Goal: Task Accomplishment & Management: Complete application form

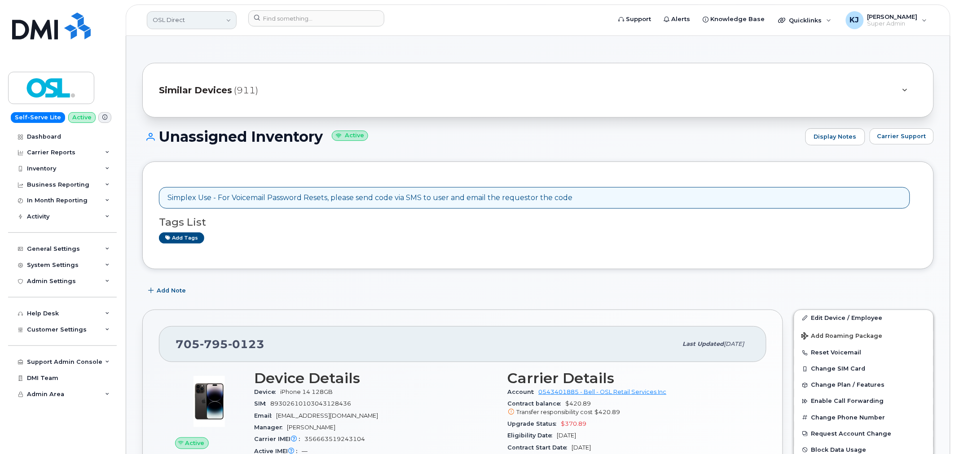
click at [214, 21] on link "OSL Direct" at bounding box center [192, 20] width 90 height 18
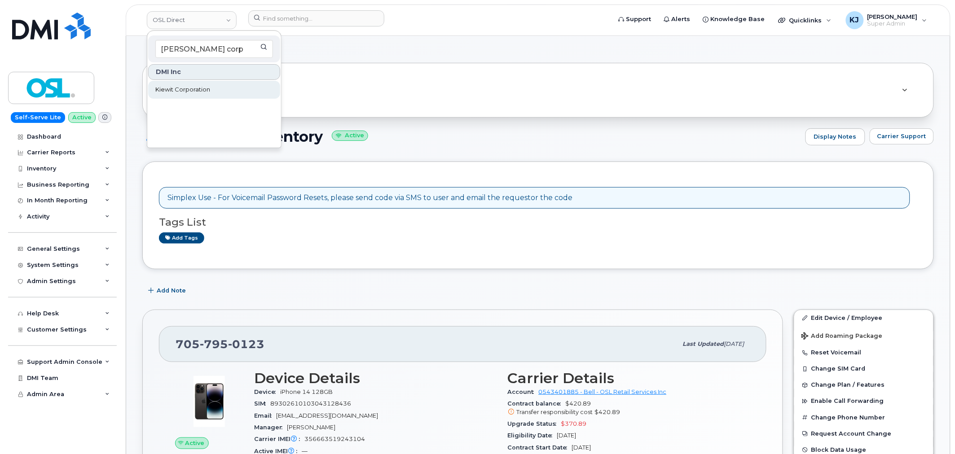
type input "kiewit corp"
click at [205, 92] on span "Kiewit Corporation" at bounding box center [182, 89] width 55 height 9
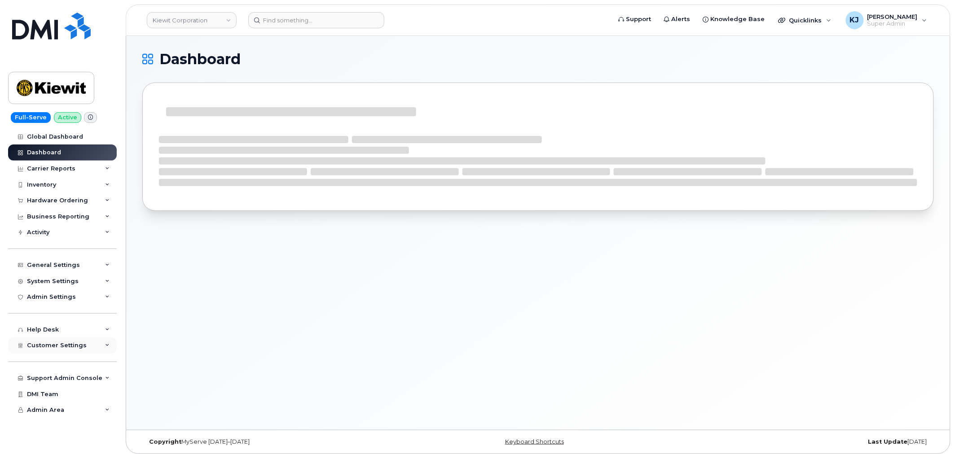
click at [83, 346] on div "Customer Settings" at bounding box center [62, 346] width 109 height 16
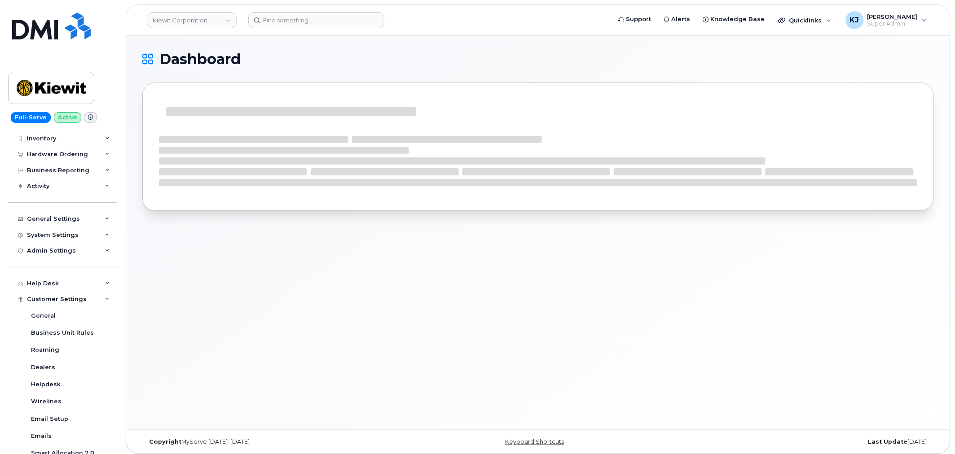
scroll to position [150, 0]
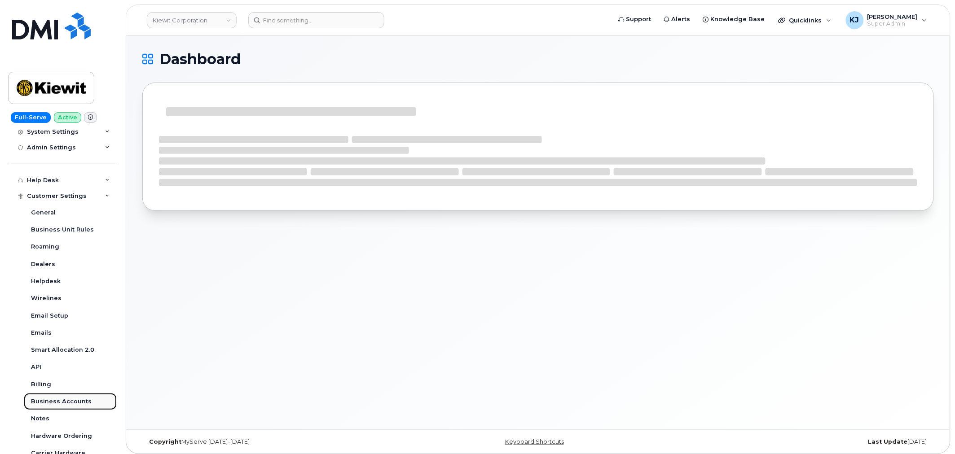
click at [73, 409] on link "Business Accounts" at bounding box center [70, 401] width 93 height 17
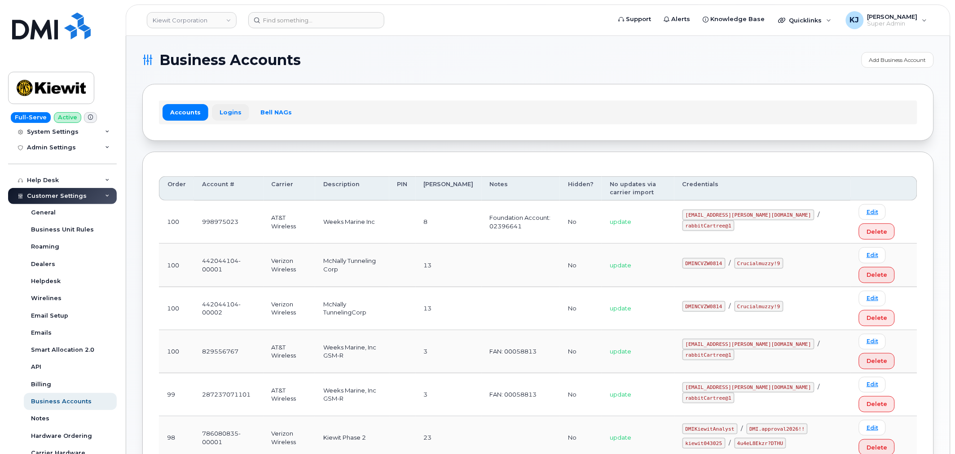
click at [226, 114] on link "Logins" at bounding box center [230, 112] width 37 height 16
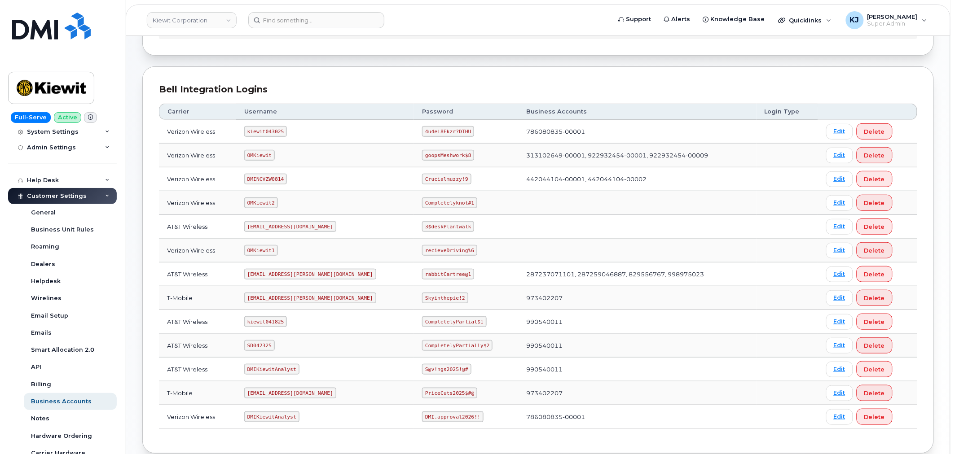
scroll to position [88, 0]
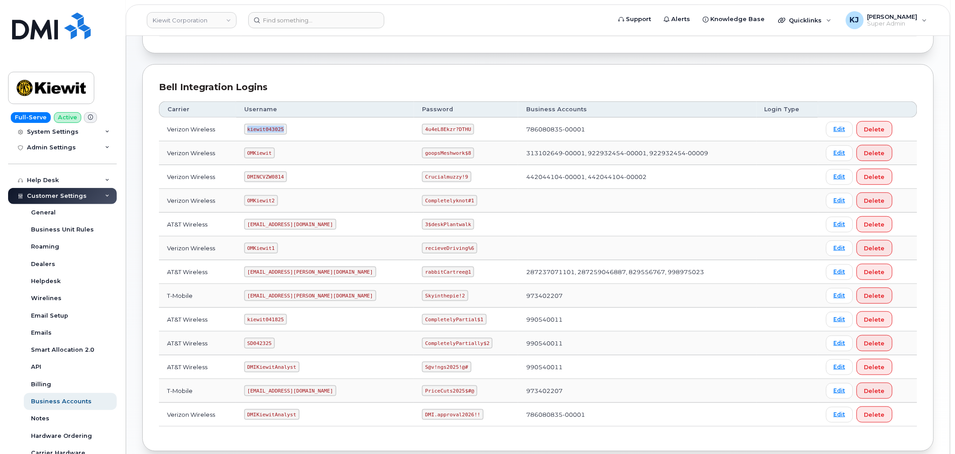
drag, startPoint x: 253, startPoint y: 128, endPoint x: 298, endPoint y: 129, distance: 44.9
click at [298, 129] on td "kiewit043025" at bounding box center [325, 130] width 178 height 24
copy code "kiewit043025"
drag, startPoint x: 392, startPoint y: 127, endPoint x: 436, endPoint y: 131, distance: 43.7
click at [438, 132] on td "4u4eL8Ekzr?DTHU" at bounding box center [466, 130] width 104 height 24
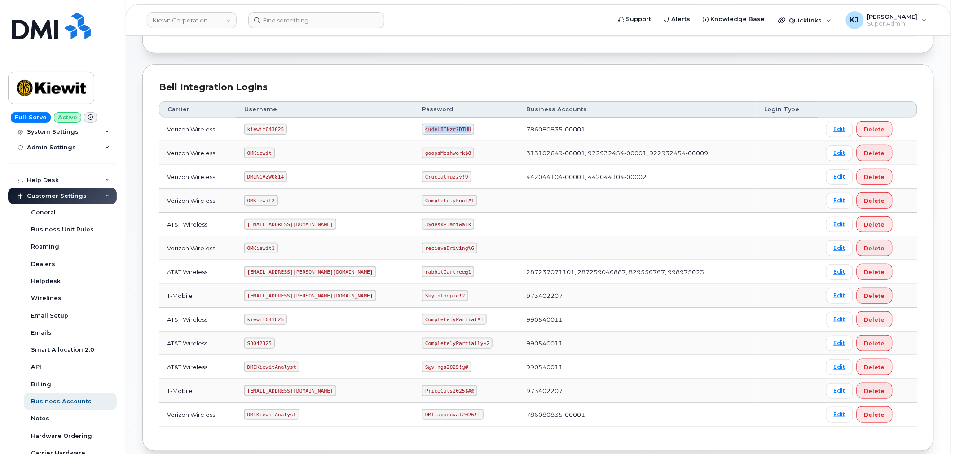
copy code "4u4eL8Ekzr?DTHU"
drag, startPoint x: 286, startPoint y: 175, endPoint x: 243, endPoint y: 172, distance: 43.2
click at [243, 172] on td "DMINCVZW0814" at bounding box center [325, 177] width 178 height 24
copy code "DMINCVZW0814"
drag, startPoint x: 432, startPoint y: 176, endPoint x: 390, endPoint y: 177, distance: 42.2
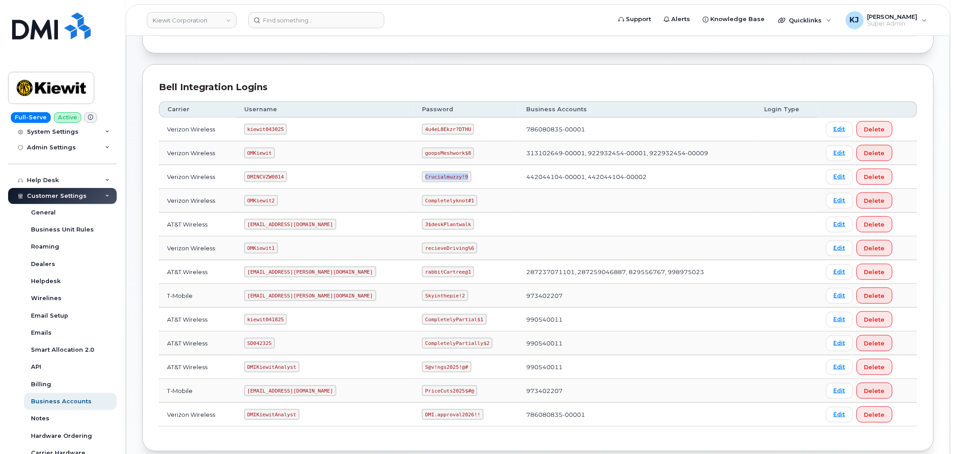
click at [422, 177] on code "Crucialmuzzy!9" at bounding box center [446, 177] width 49 height 11
copy code "Crucialmuzzy!9"
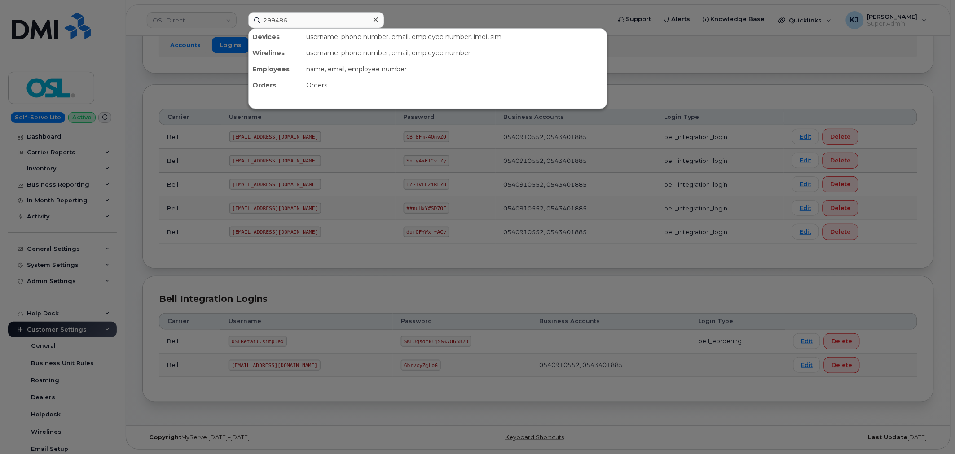
scroll to position [222, 0]
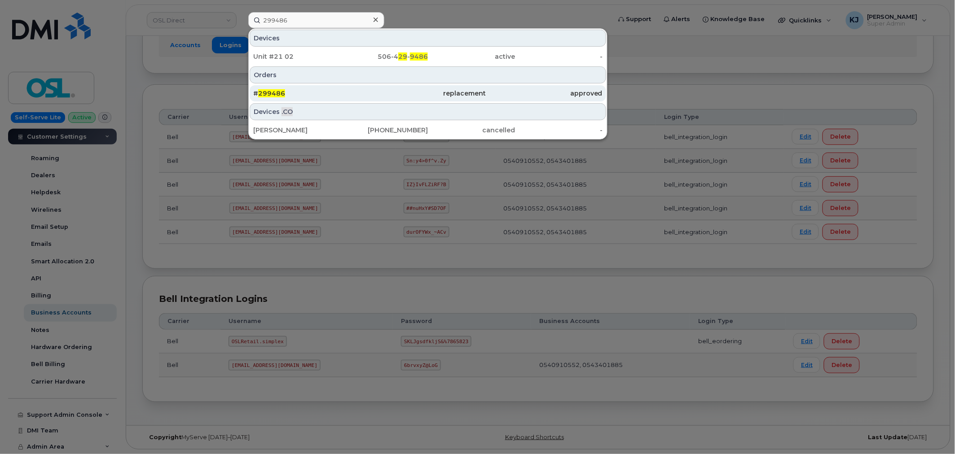
type input "299486"
click at [325, 94] on div "# 299486" at bounding box center [311, 93] width 116 height 9
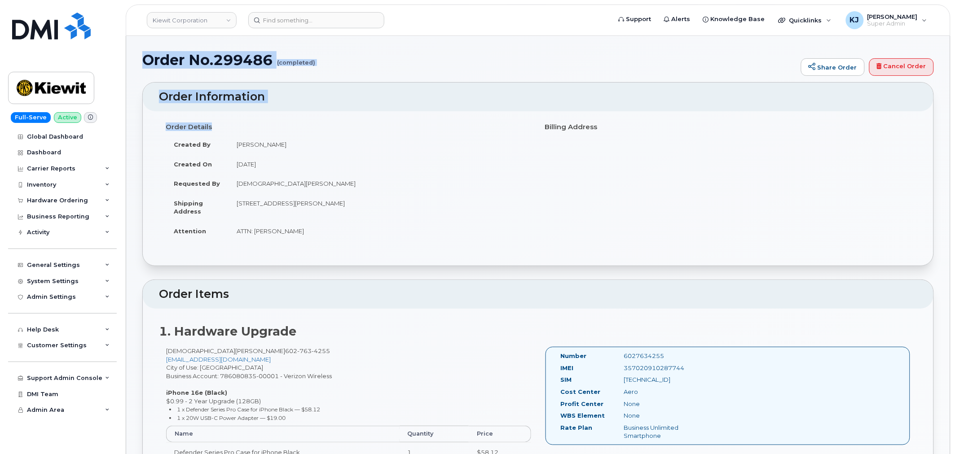
drag, startPoint x: 145, startPoint y: 62, endPoint x: 425, endPoint y: 243, distance: 333.6
copy div "Order No.299486 (completed) Share Order Cancel Order × Share This Order If you …"
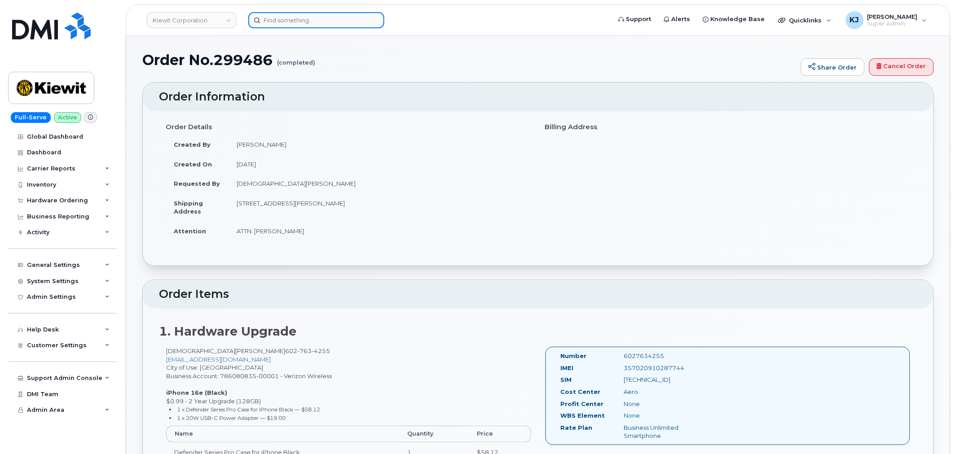
click at [340, 20] on input at bounding box center [316, 20] width 136 height 16
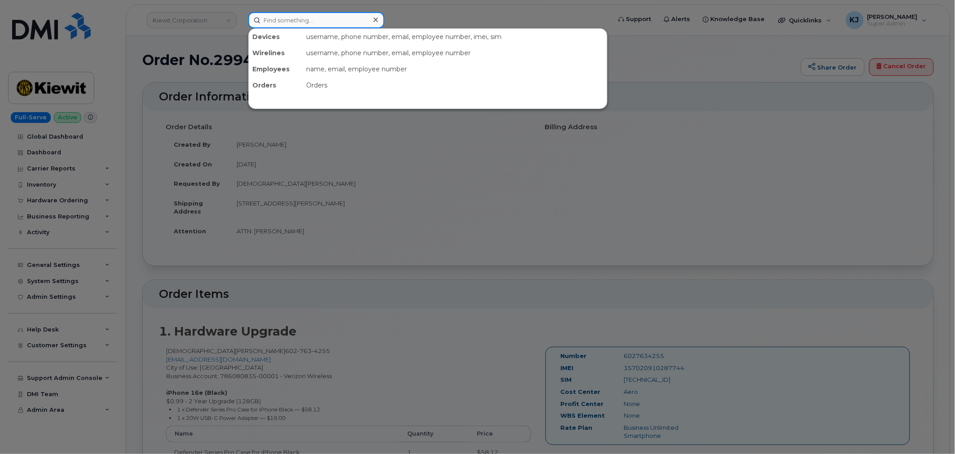
paste input "298748"
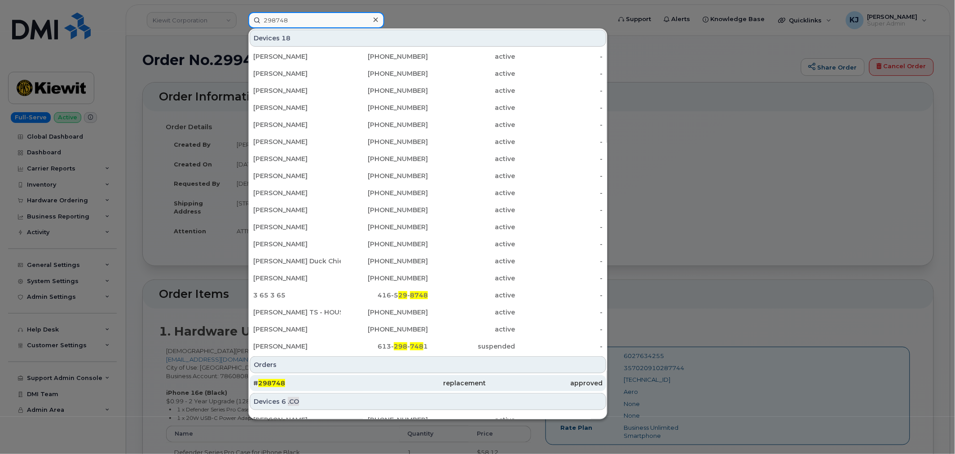
type input "298748"
click at [342, 390] on div "# 298748" at bounding box center [311, 383] width 116 height 16
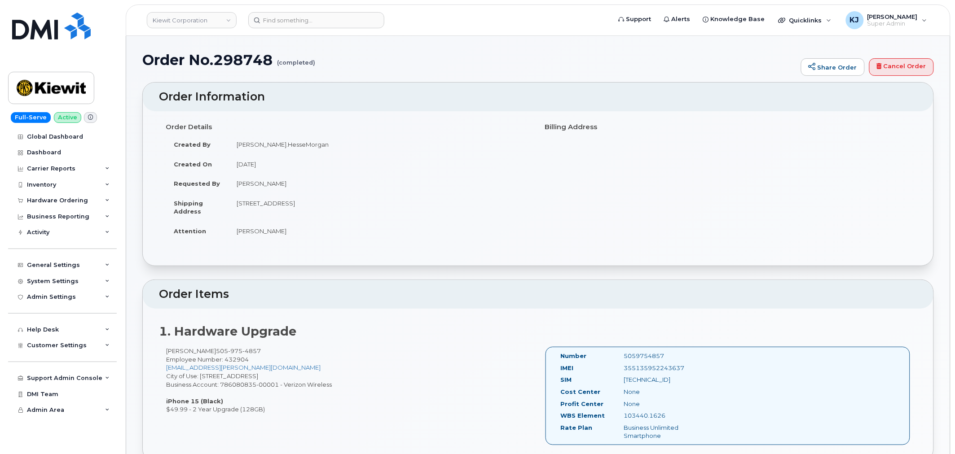
drag, startPoint x: 146, startPoint y: 55, endPoint x: 375, endPoint y: 232, distance: 289.4
copy div "Order No.298748 (completed) Share Order Cancel Order × Share This Order If you …"
click at [314, 17] on input at bounding box center [316, 20] width 136 height 16
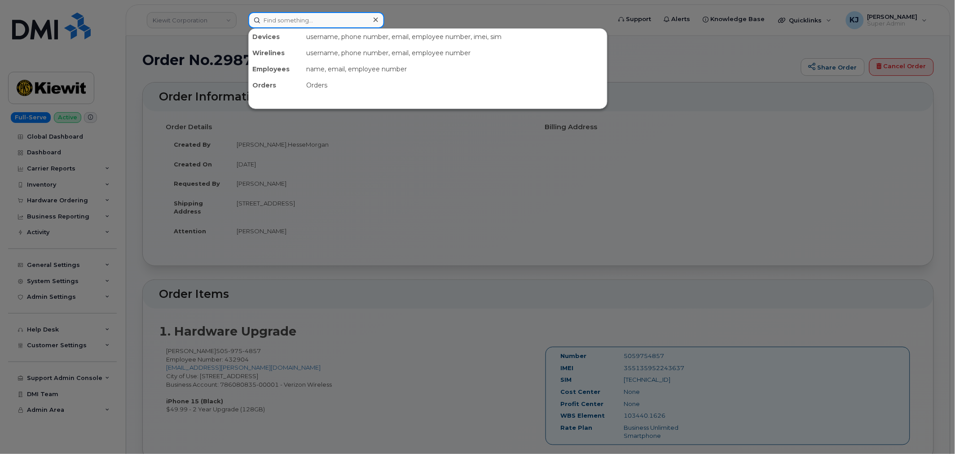
paste input "299505"
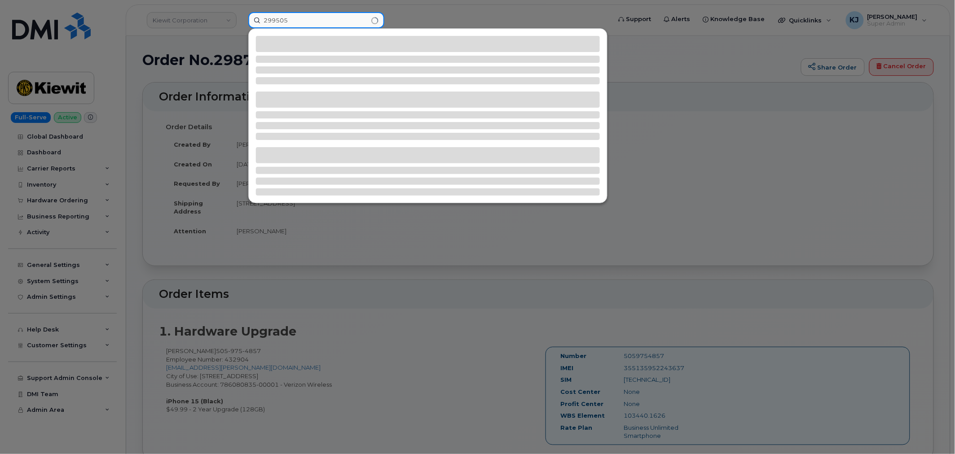
type input "299505"
click at [722, 158] on div at bounding box center [477, 227] width 955 height 454
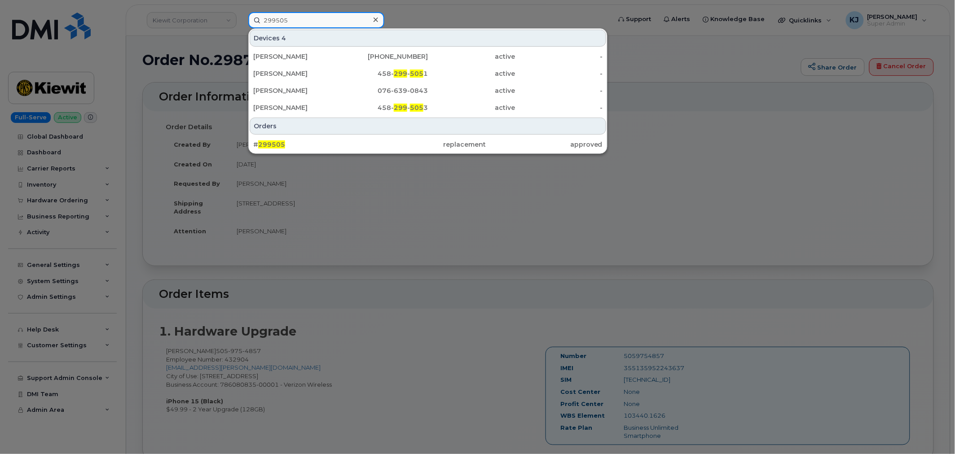
click at [308, 16] on input "299505" at bounding box center [316, 20] width 136 height 16
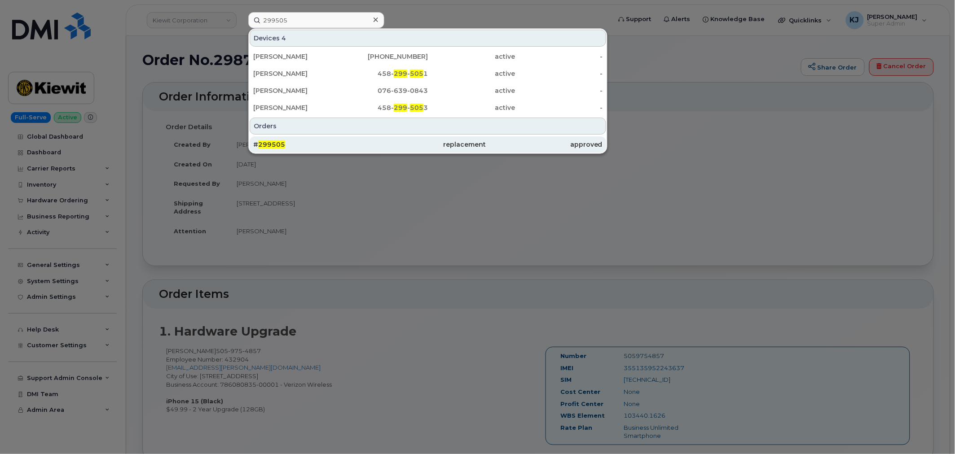
click at [317, 145] on div "# 299505" at bounding box center [311, 144] width 116 height 9
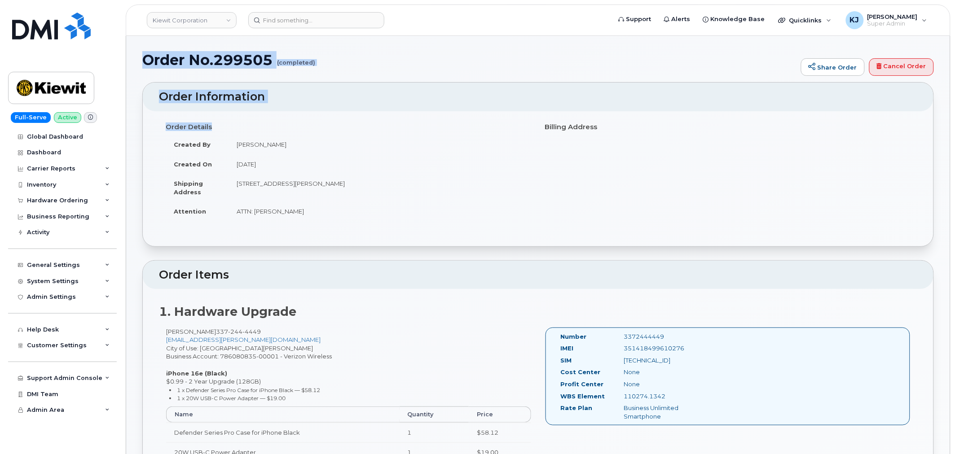
drag, startPoint x: 144, startPoint y: 60, endPoint x: 374, endPoint y: 228, distance: 284.1
copy div "Order No.299505 (completed) Share Order Cancel Order × Share This Order If you …"
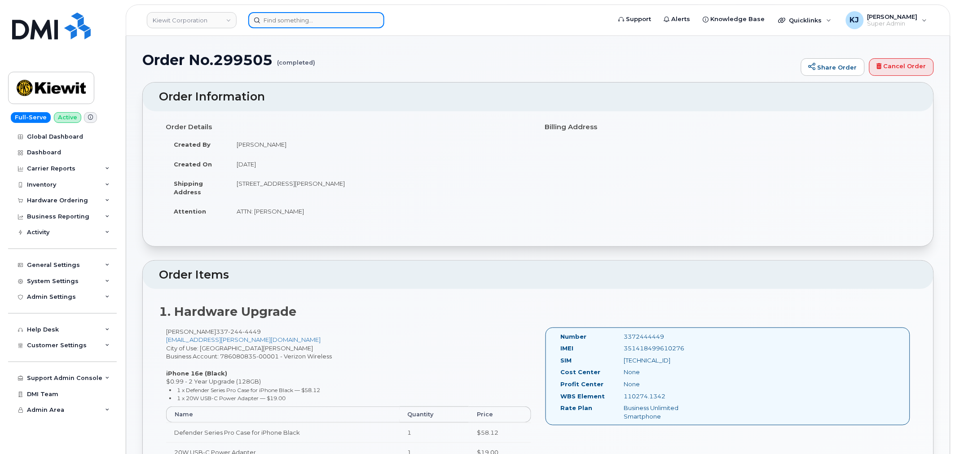
click at [308, 16] on input at bounding box center [316, 20] width 136 height 16
paste input "299298"
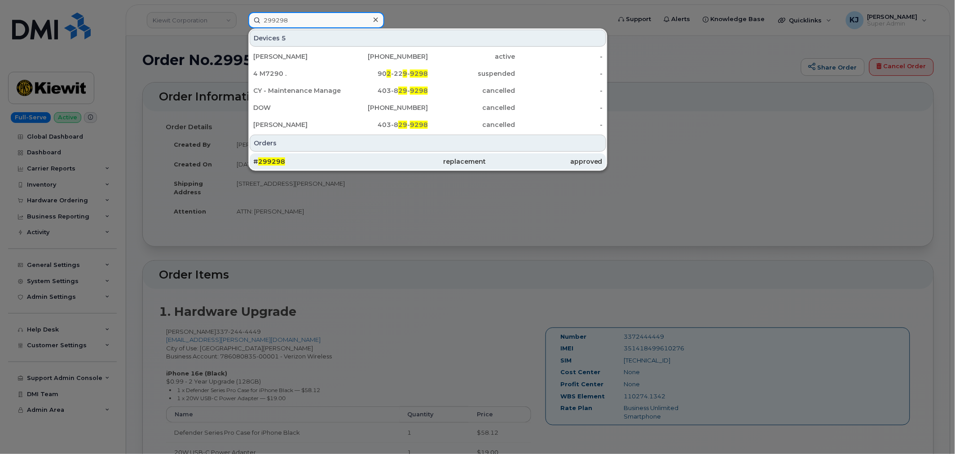
type input "299298"
click at [329, 163] on div "# 299298" at bounding box center [311, 161] width 116 height 9
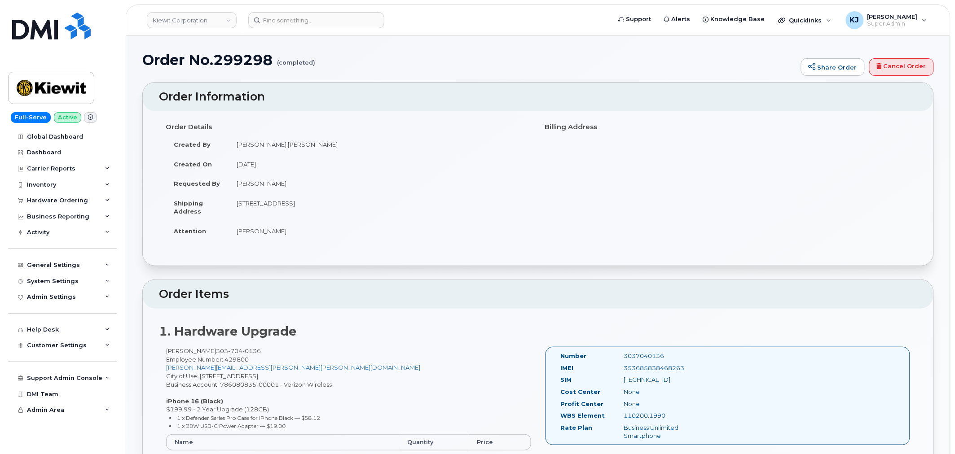
drag, startPoint x: 146, startPoint y: 60, endPoint x: 347, endPoint y: 232, distance: 264.3
copy div "Order No.299298 (completed) Share Order Cancel Order × Share This Order If you …"
click at [270, 20] on input at bounding box center [316, 20] width 136 height 16
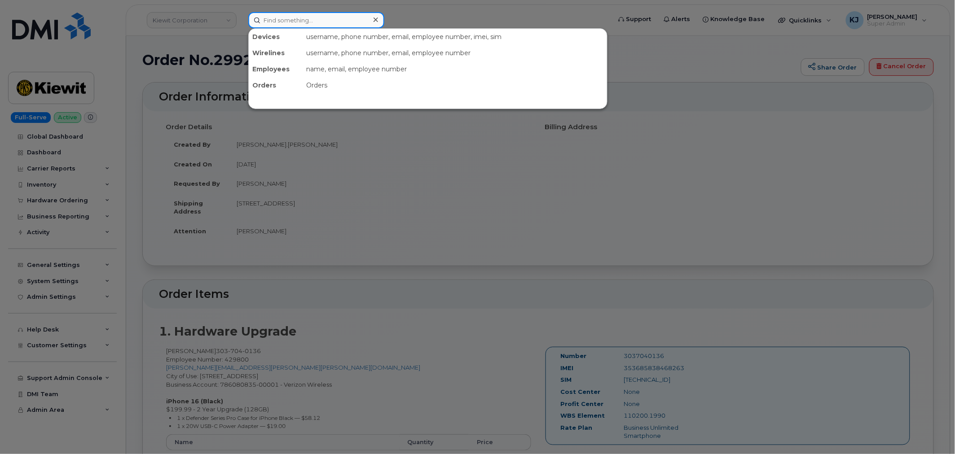
paste input "299559"
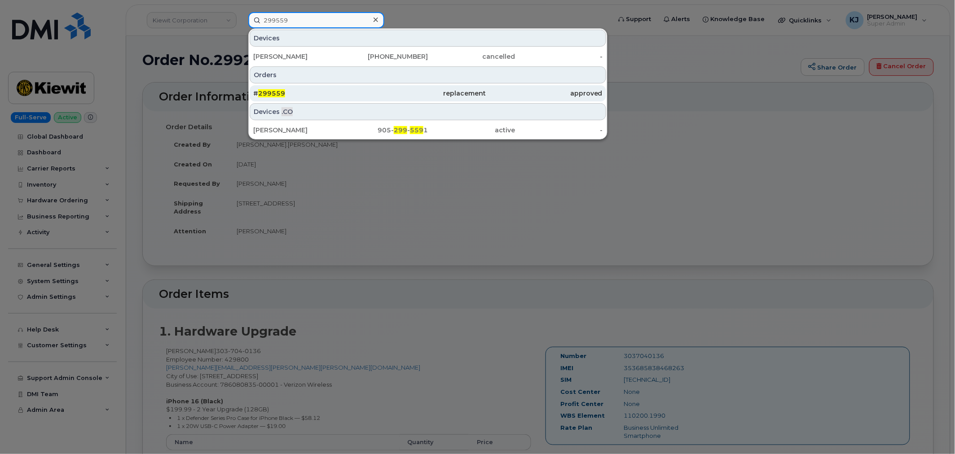
type input "299559"
click at [326, 89] on div "# 299559" at bounding box center [311, 93] width 116 height 9
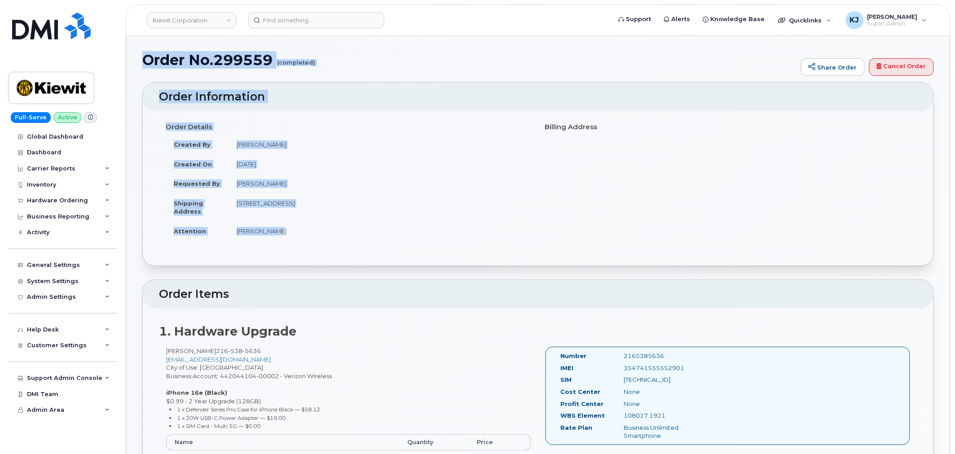
drag, startPoint x: 145, startPoint y: 59, endPoint x: 325, endPoint y: 227, distance: 245.6
copy div "Order No.299559 (completed) Share Order Cancel Order × Share This Order If you …"
click at [303, 20] on input at bounding box center [316, 20] width 136 height 16
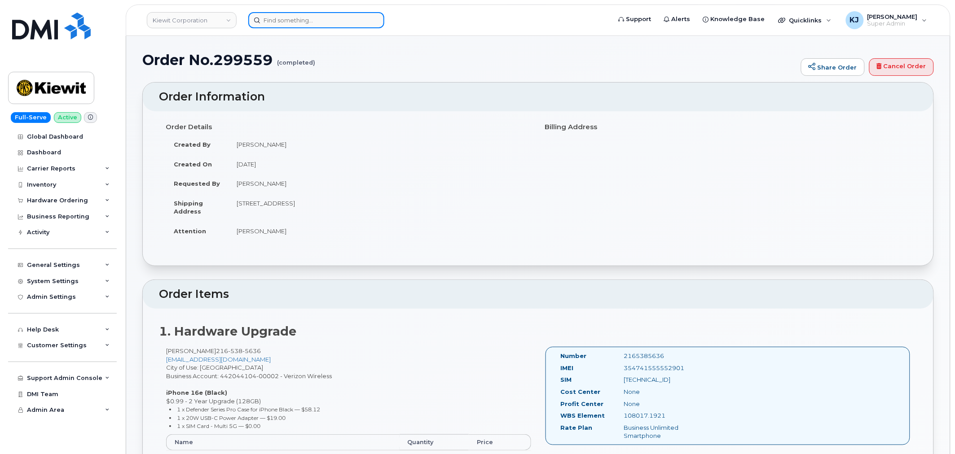
paste input "353866110292833"
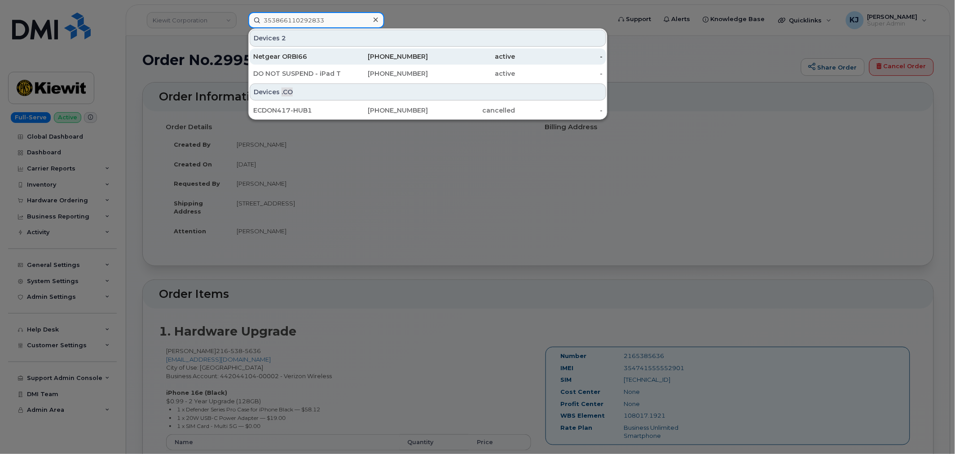
type input "353866110292833"
click at [325, 54] on div "Netgear ORBI66" at bounding box center [297, 56] width 88 height 9
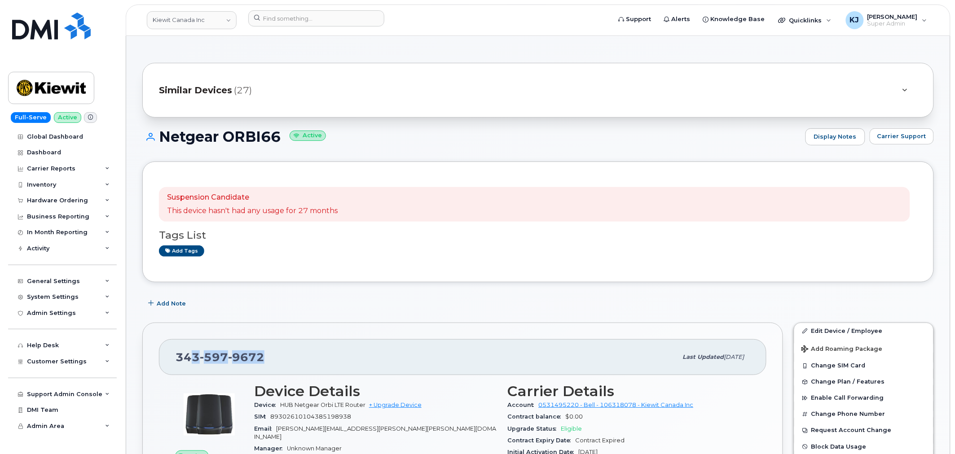
drag, startPoint x: 272, startPoint y: 358, endPoint x: 186, endPoint y: 352, distance: 86.0
click at [191, 355] on div "[PHONE_NUMBER]" at bounding box center [427, 357] width 502 height 19
drag, startPoint x: 177, startPoint y: 355, endPoint x: 277, endPoint y: 351, distance: 99.8
click at [277, 351] on div "343 597 9672" at bounding box center [427, 357] width 502 height 19
copy span "343 597 9672"
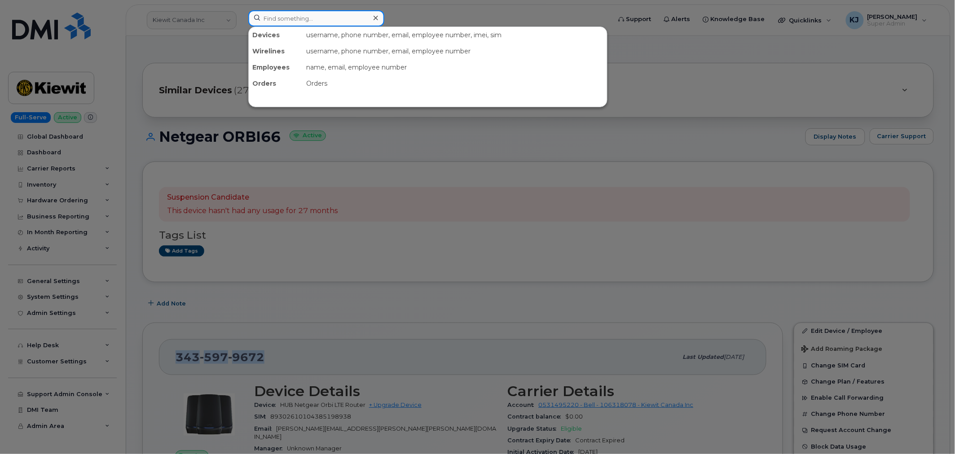
click at [290, 20] on input at bounding box center [316, 18] width 136 height 16
paste input "6500218995"
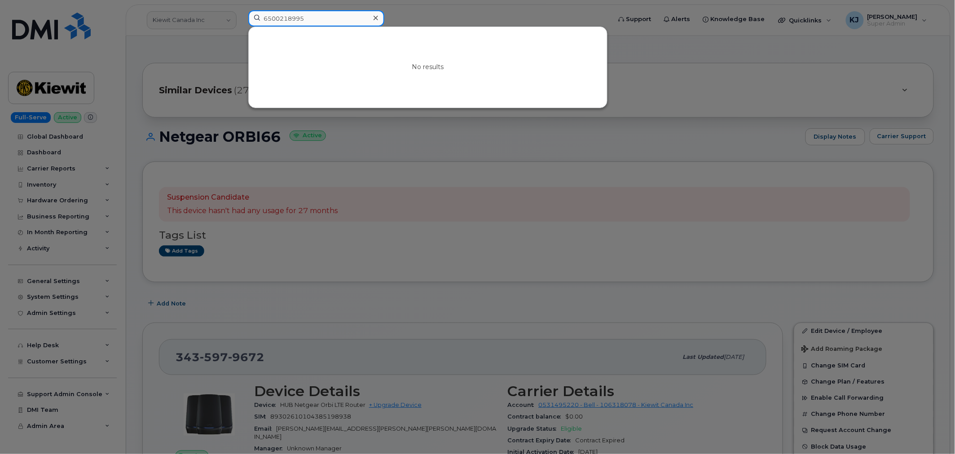
drag, startPoint x: 342, startPoint y: 21, endPoint x: 82, endPoint y: 0, distance: 260.8
click at [241, 10] on div "6500218995 No results" at bounding box center [426, 20] width 371 height 20
paste input "4163461988"
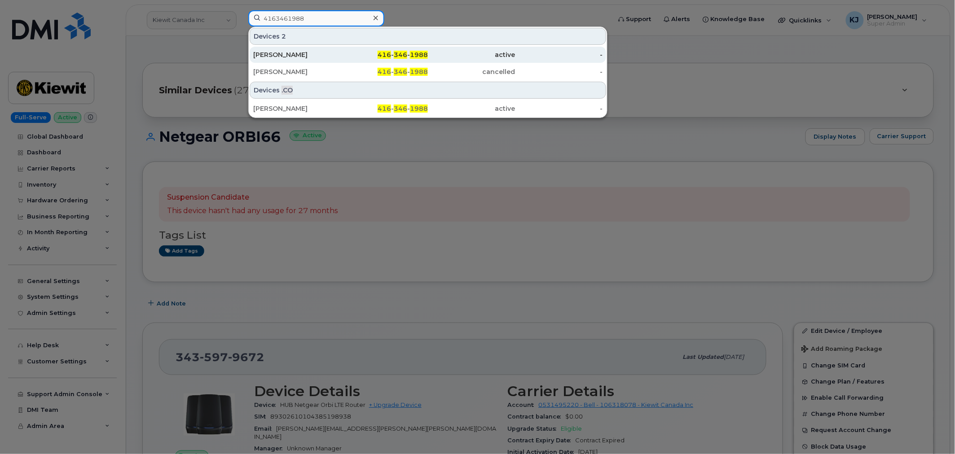
type input "4163461988"
click at [294, 50] on div "Lesa Williams" at bounding box center [297, 55] width 88 height 16
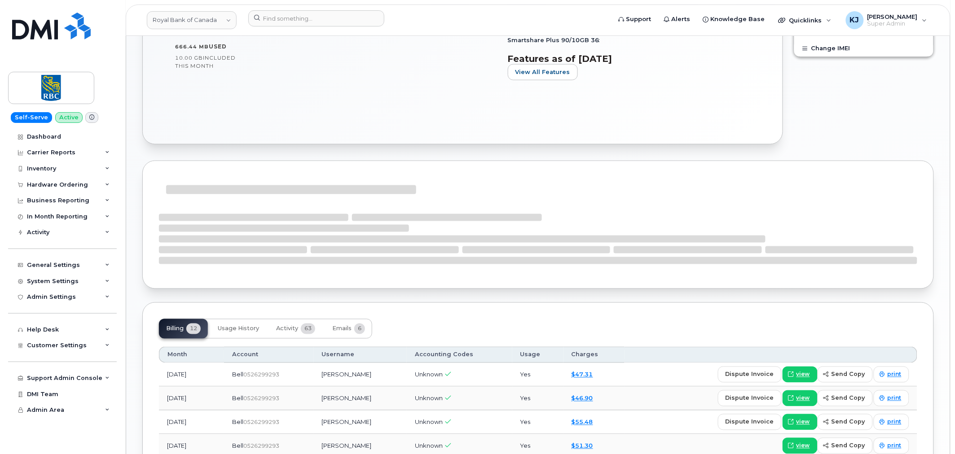
scroll to position [499, 0]
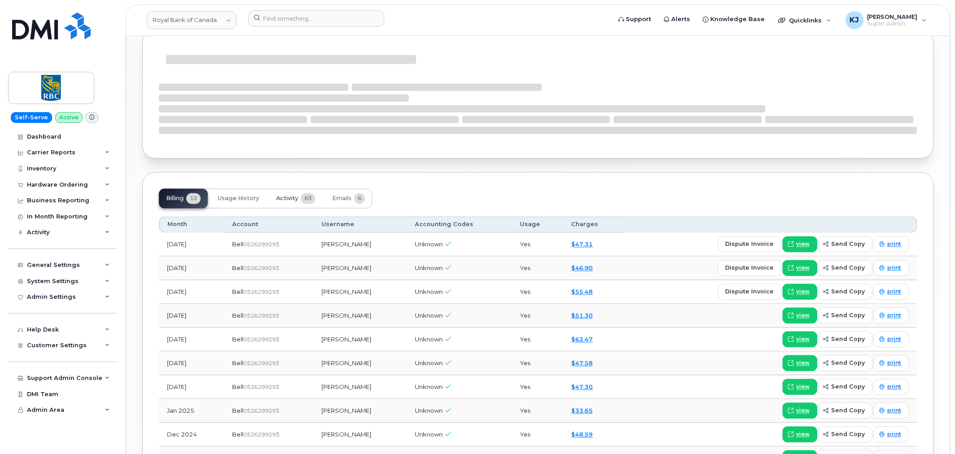
click at [284, 195] on button "Activity 63" at bounding box center [295, 199] width 53 height 20
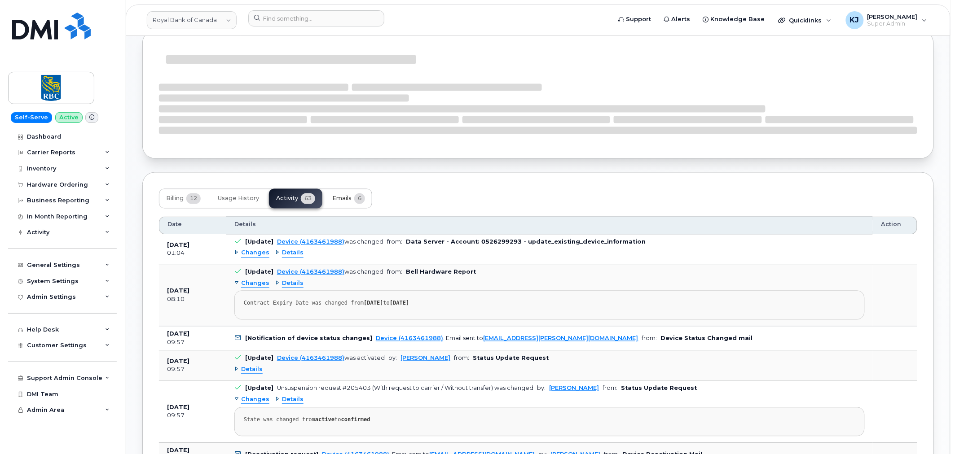
click at [348, 205] on button "Emails 6" at bounding box center [348, 199] width 47 height 20
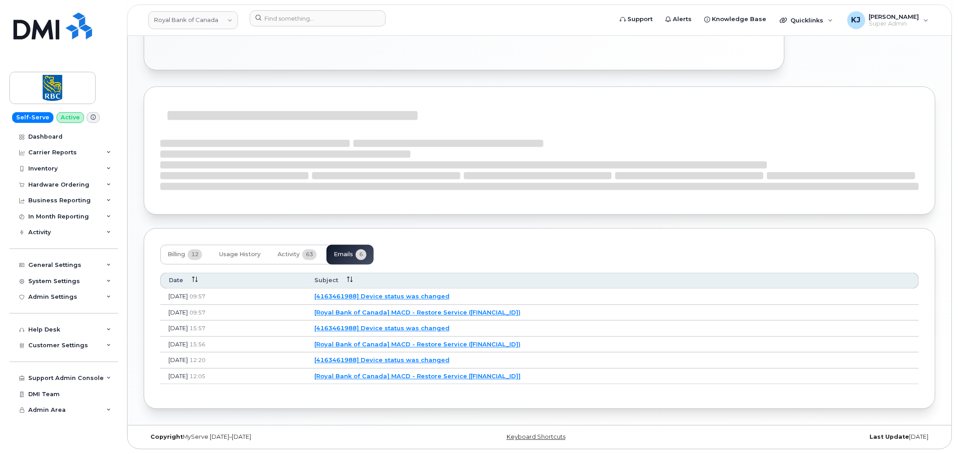
scroll to position [480, 0]
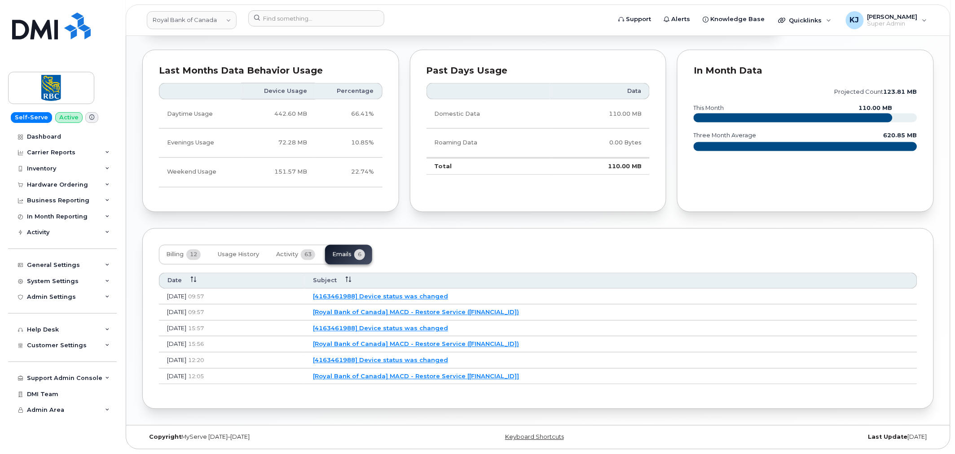
click at [478, 313] on link "[Royal Bank of Canada] MACD - Restore Service ([FINANCIAL_ID])" at bounding box center [416, 312] width 206 height 7
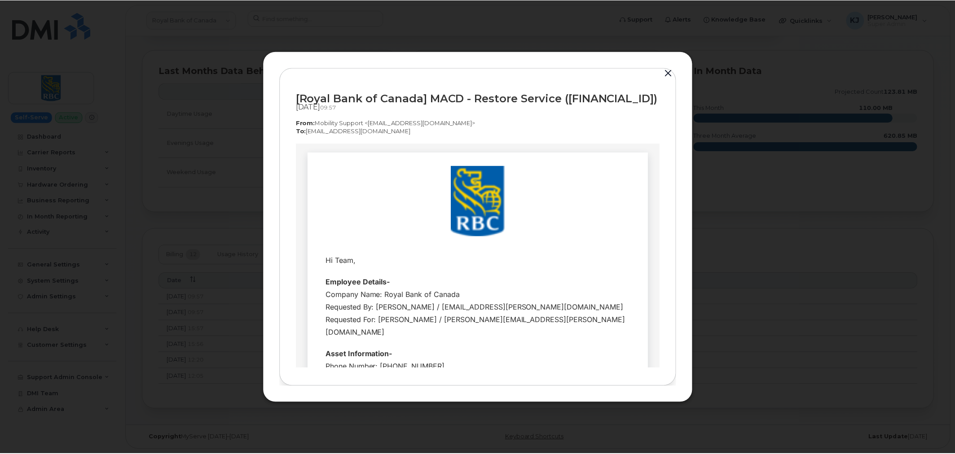
scroll to position [0, 0]
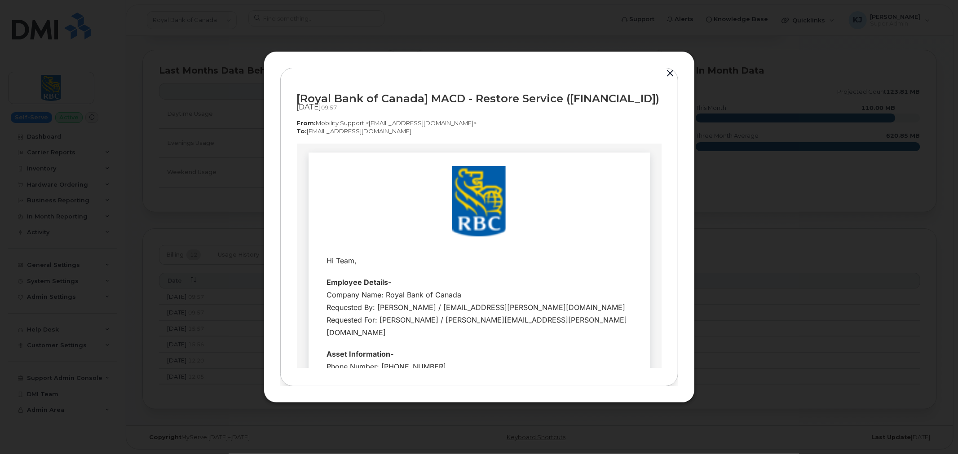
click at [671, 77] on button "button" at bounding box center [670, 73] width 13 height 13
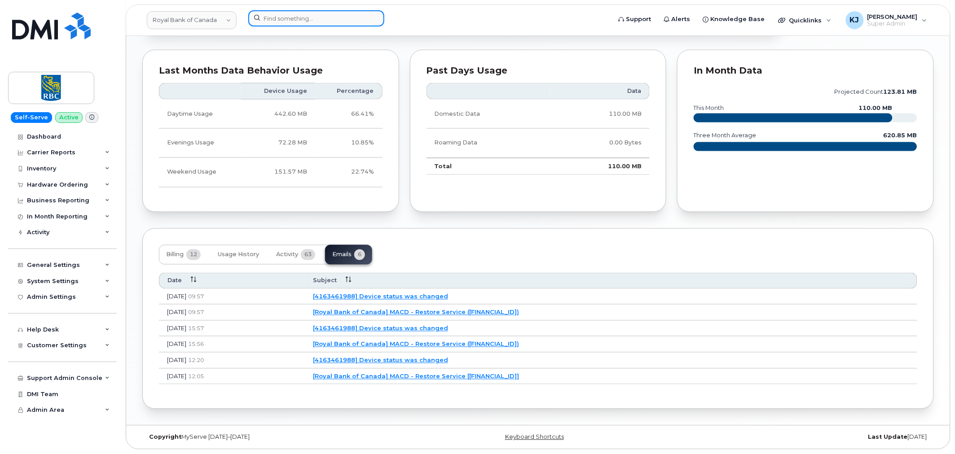
click at [323, 20] on input at bounding box center [316, 18] width 136 height 16
paste input "5064753259"
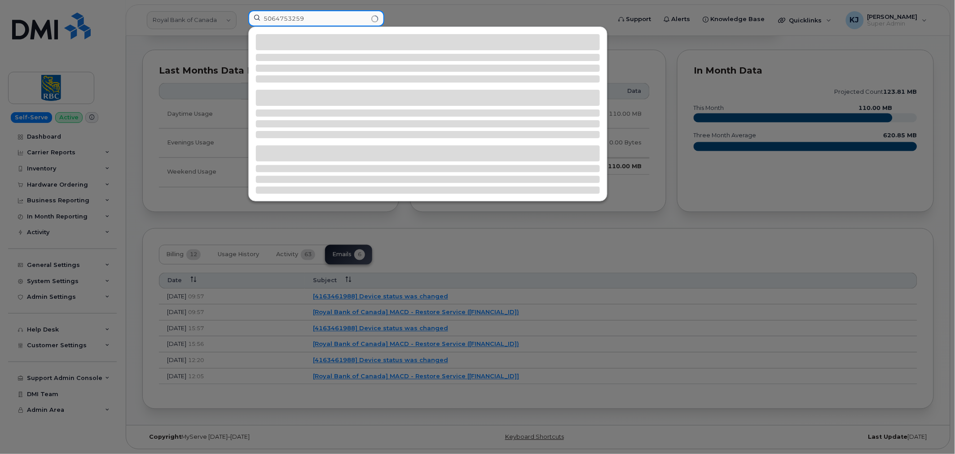
type input "5064753259"
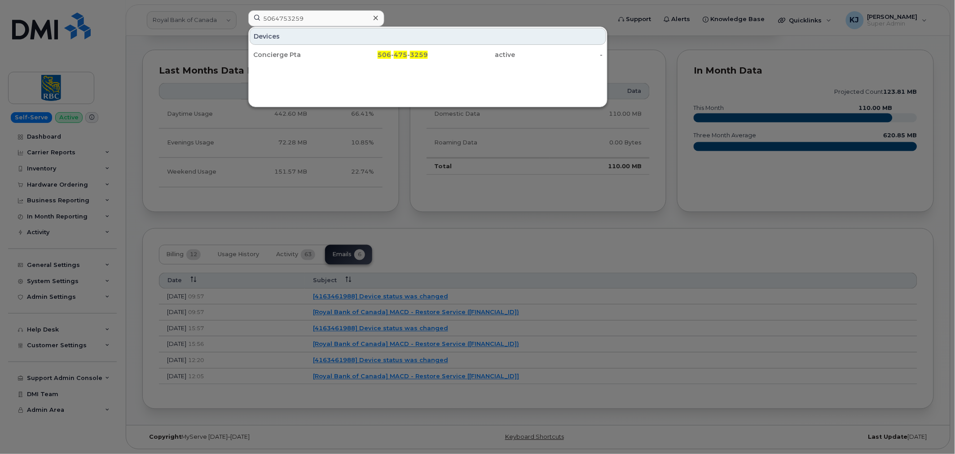
drag, startPoint x: 312, startPoint y: 53, endPoint x: 307, endPoint y: 39, distance: 14.9
click at [312, 53] on div "Concierge Pta" at bounding box center [297, 54] width 88 height 9
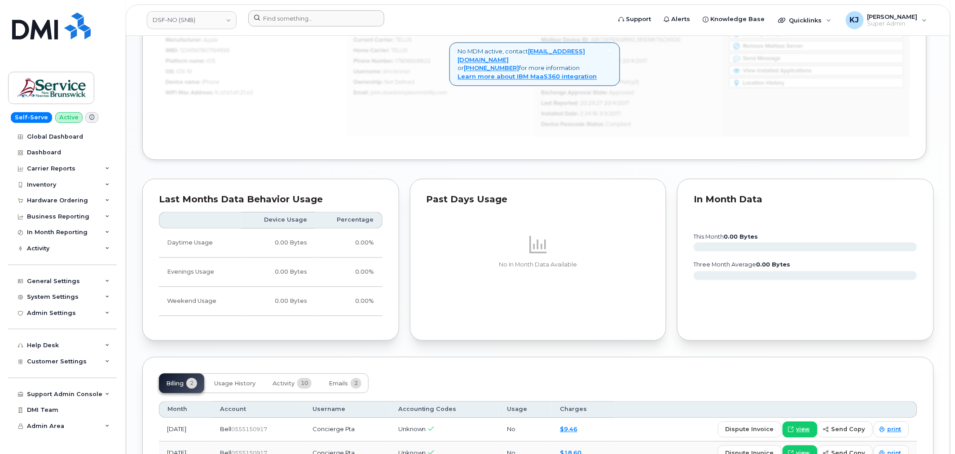
scroll to position [680, 0]
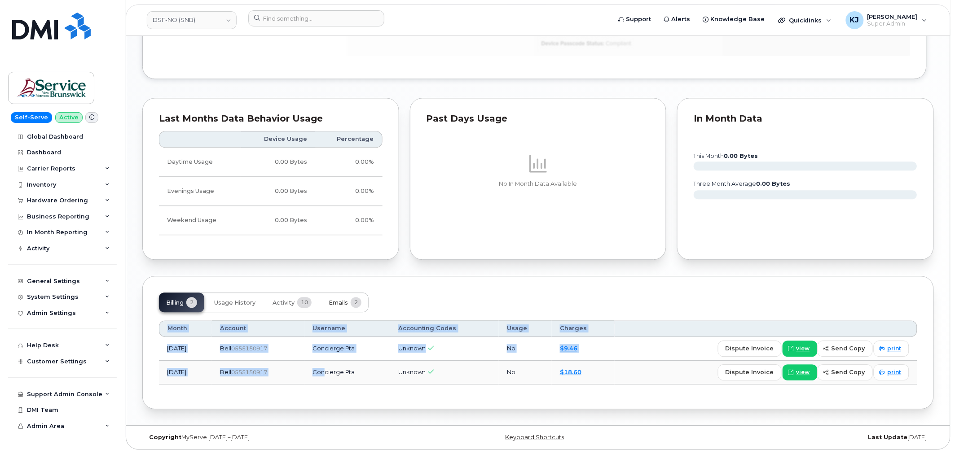
drag, startPoint x: 299, startPoint y: 22, endPoint x: 339, endPoint y: 304, distance: 284.5
click at [339, 304] on div "Billing 2 Usage History Activity 10 Emails 2 Month Account Username Accounting …" at bounding box center [538, 342] width 792 height 133
click at [341, 303] on span "Emails" at bounding box center [338, 302] width 19 height 7
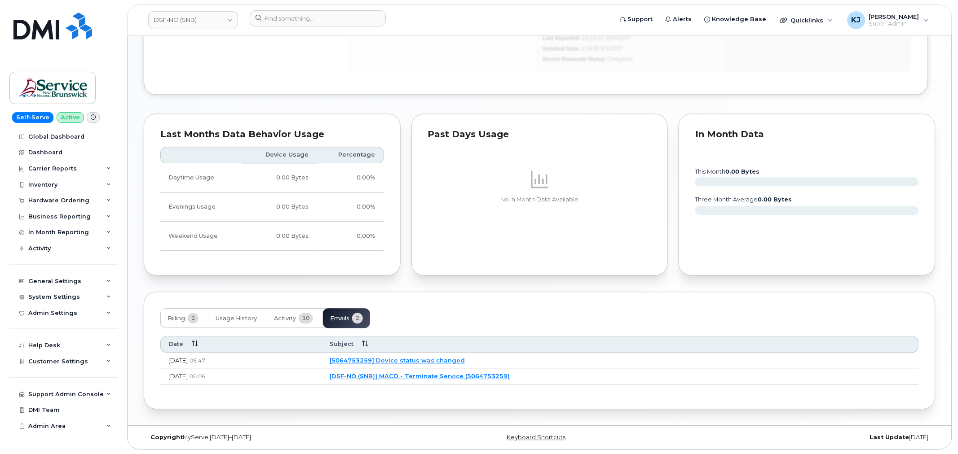
scroll to position [665, 0]
click at [467, 376] on link "[DSF-NO (SNB)] MACD - Terminate Service (5064753259)" at bounding box center [418, 376] width 180 height 7
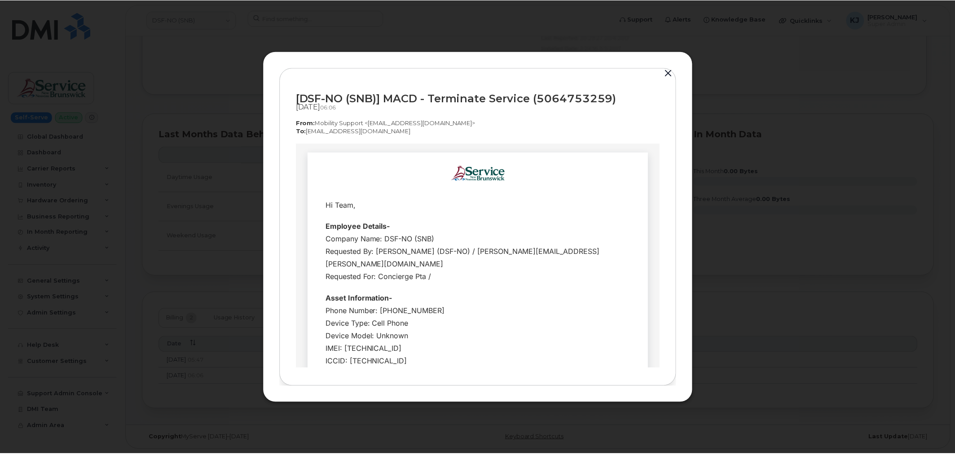
scroll to position [0, 0]
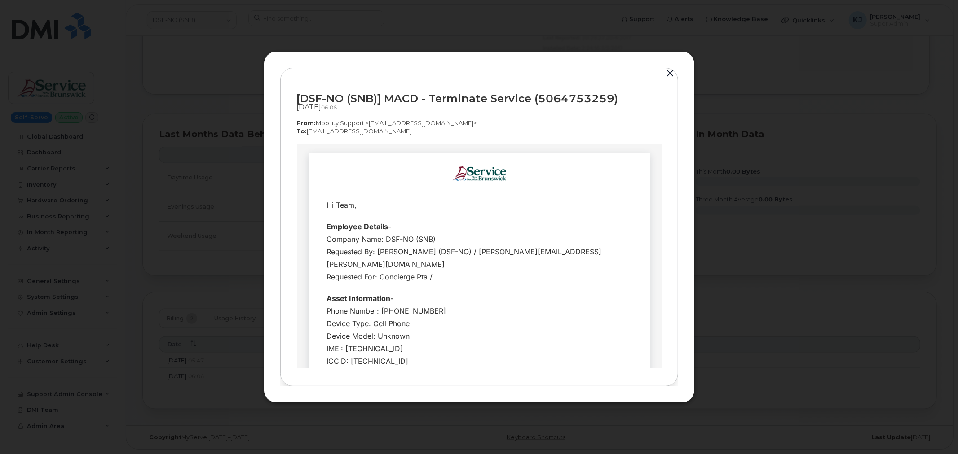
click at [671, 70] on button "button" at bounding box center [670, 73] width 13 height 13
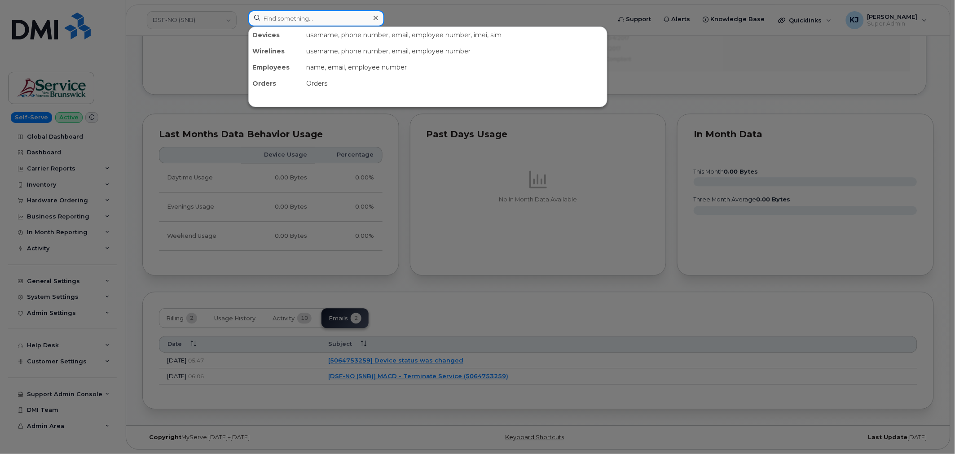
click at [338, 20] on input at bounding box center [316, 18] width 136 height 16
paste input "5067400698"
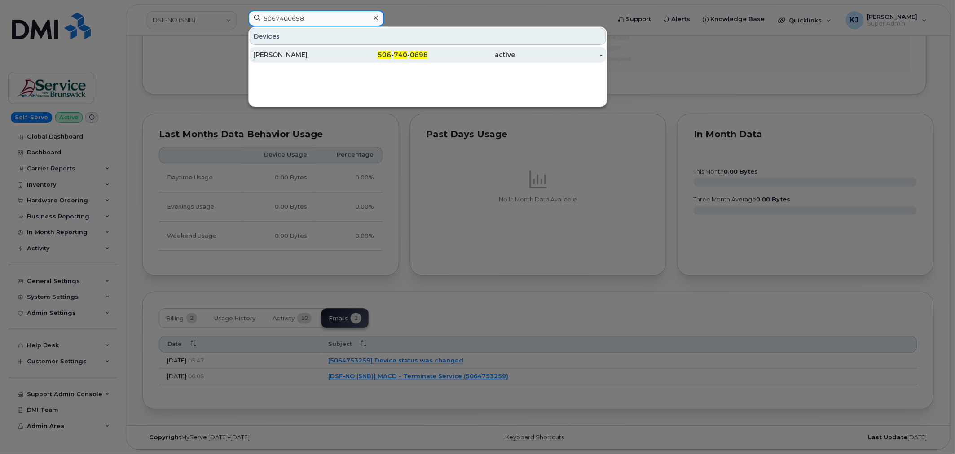
type input "5067400698"
click at [322, 54] on div "[PERSON_NAME]" at bounding box center [297, 54] width 88 height 9
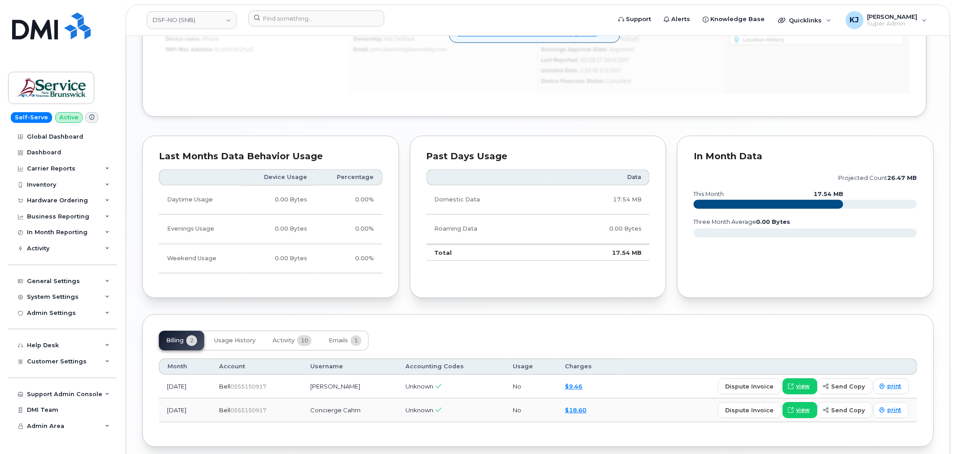
scroll to position [766, 0]
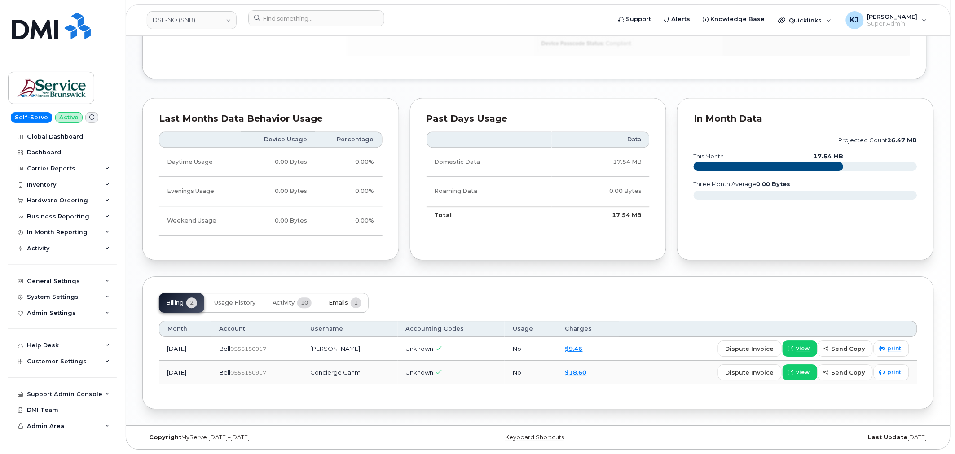
click at [361, 309] on button "Emails 1" at bounding box center [344, 303] width 47 height 20
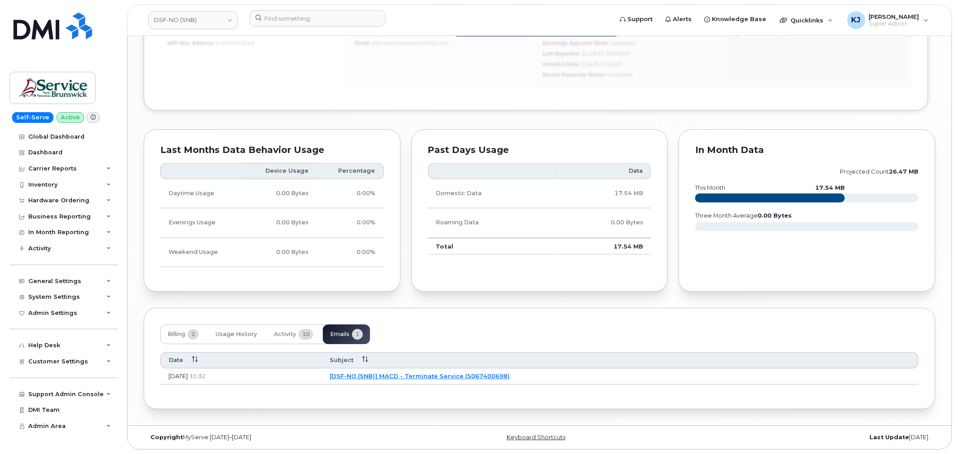
scroll to position [735, 0]
click at [435, 375] on link "[DSF-NO (SNB)] MACD - Terminate Service (5067400698)" at bounding box center [418, 376] width 180 height 7
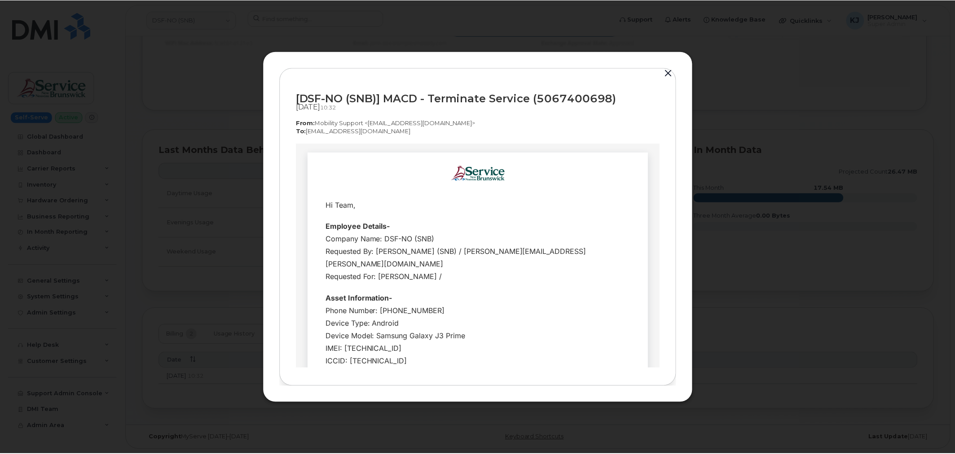
scroll to position [0, 0]
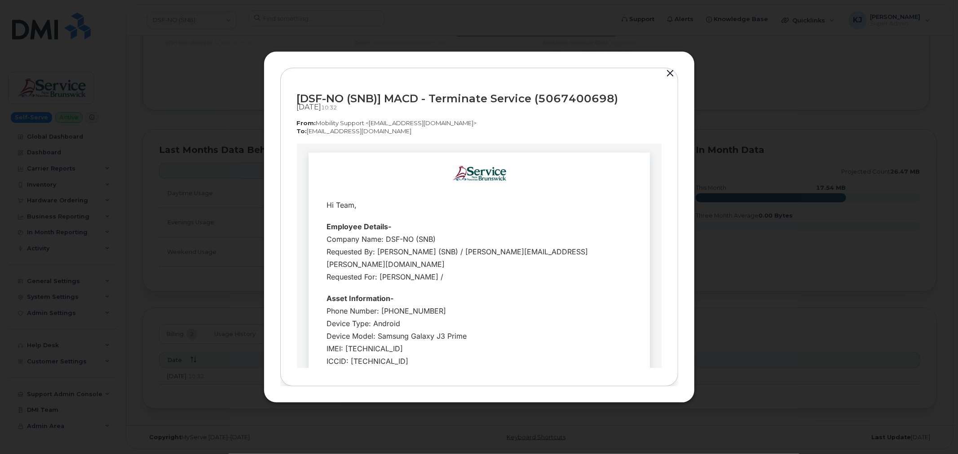
click at [670, 72] on button "button" at bounding box center [670, 73] width 13 height 13
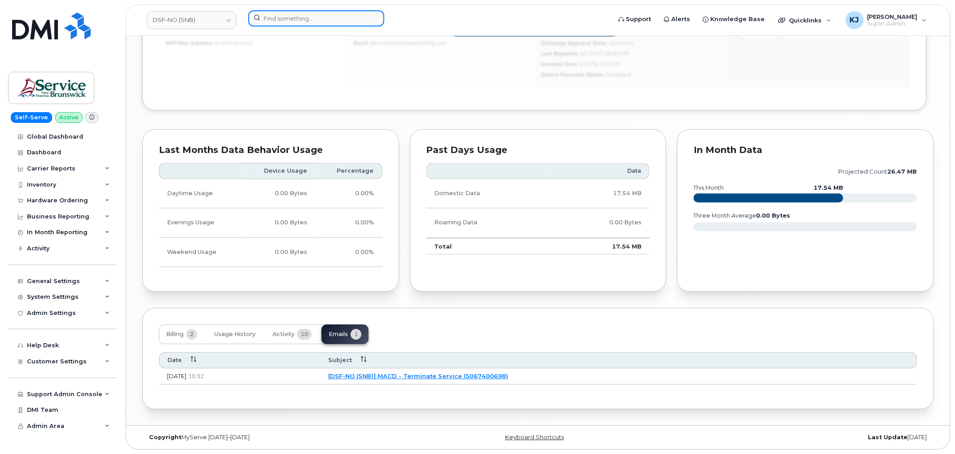
click at [289, 21] on input at bounding box center [316, 18] width 136 height 16
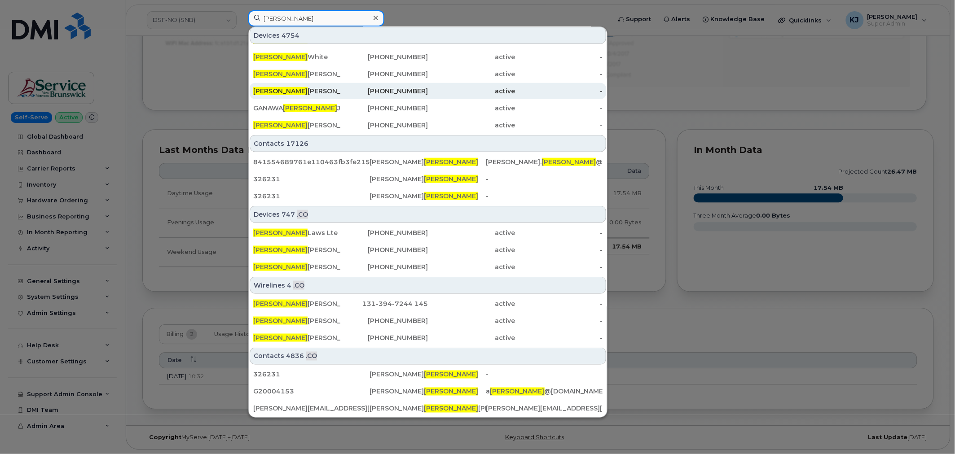
scroll to position [241, 0]
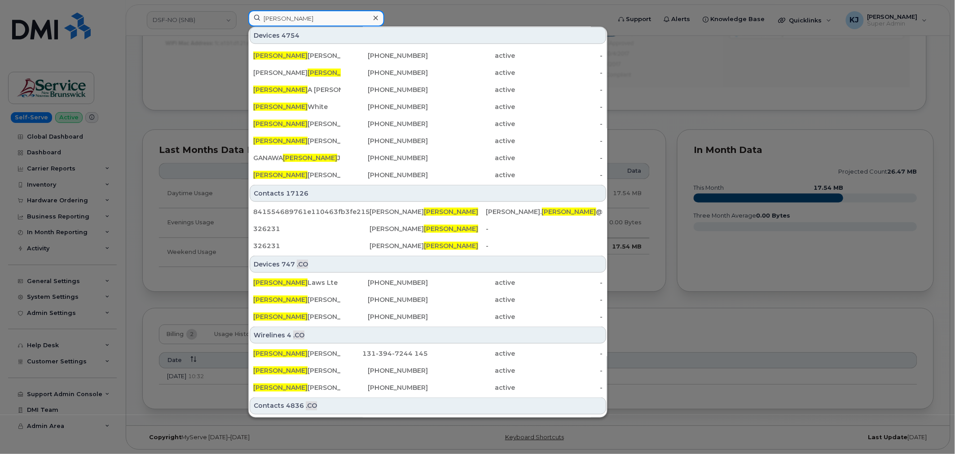
type input "James"
click at [377, 18] on icon at bounding box center [376, 17] width 4 height 7
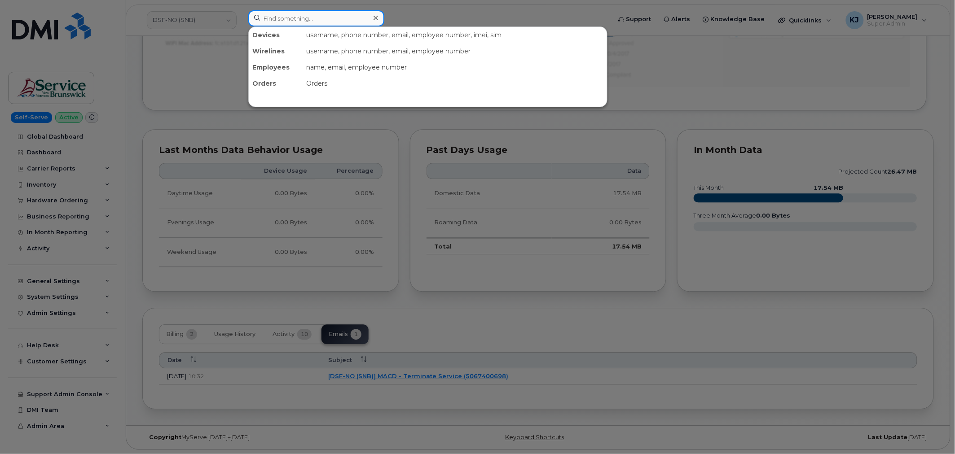
click at [325, 22] on input at bounding box center [316, 18] width 136 height 16
paste input "5062825163"
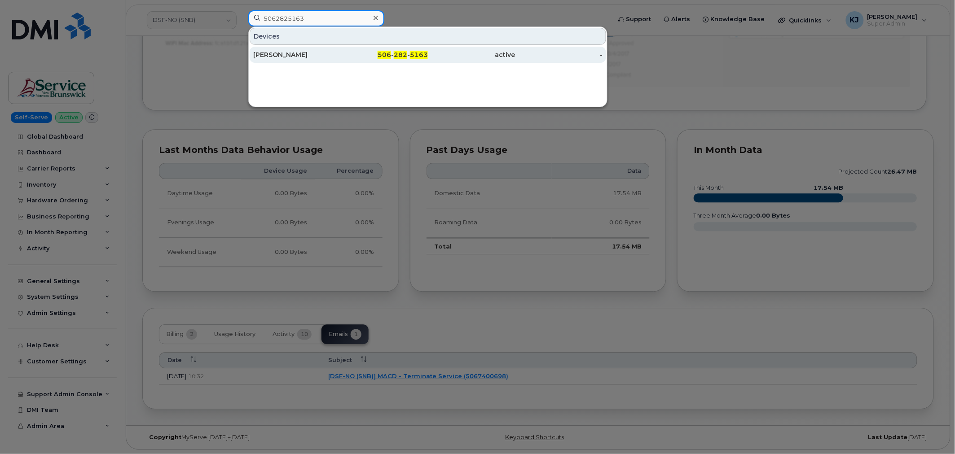
type input "5062825163"
click at [370, 57] on div "506 - 282 - 5163" at bounding box center [385, 54] width 88 height 9
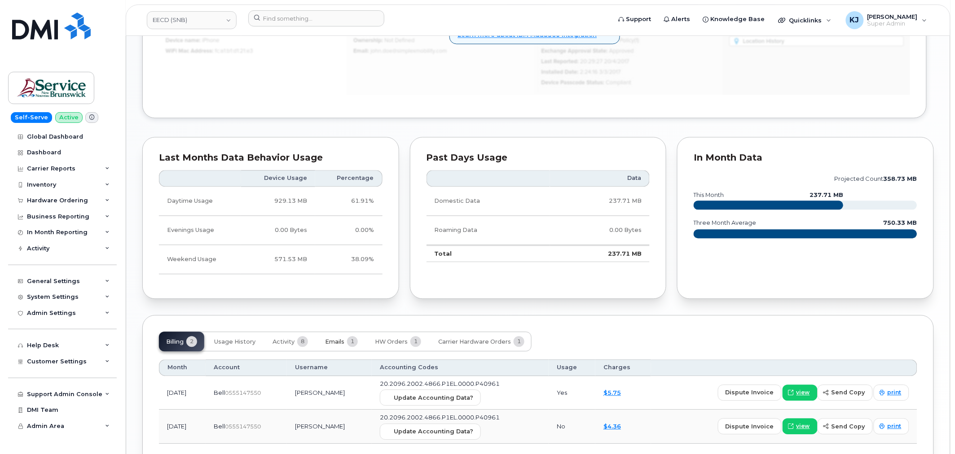
scroll to position [701, 0]
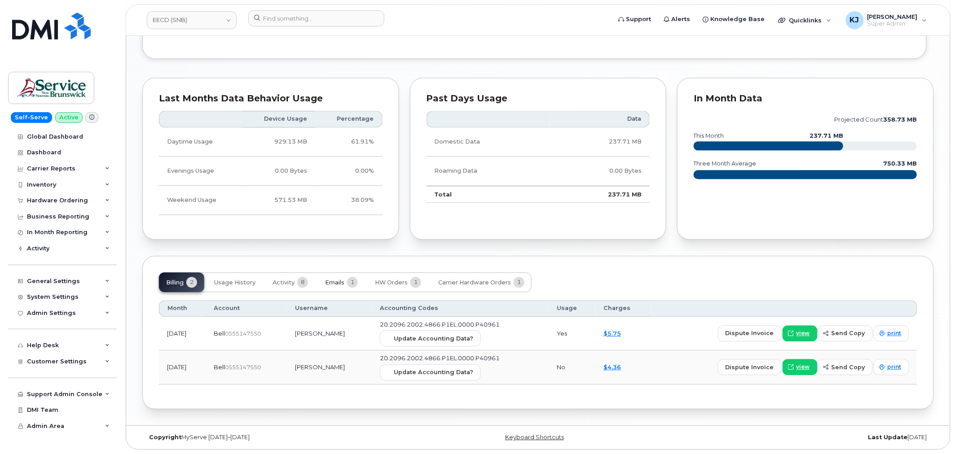
click at [341, 281] on span "Emails" at bounding box center [334, 282] width 19 height 7
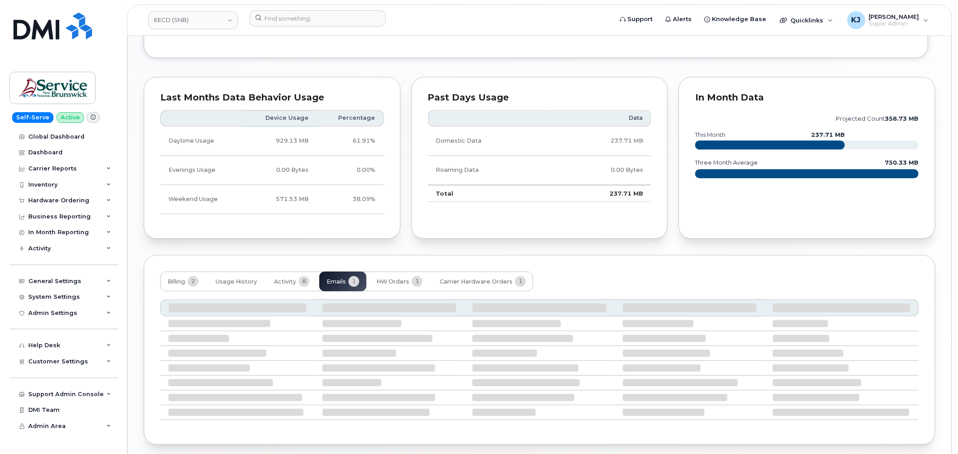
scroll to position [649, 0]
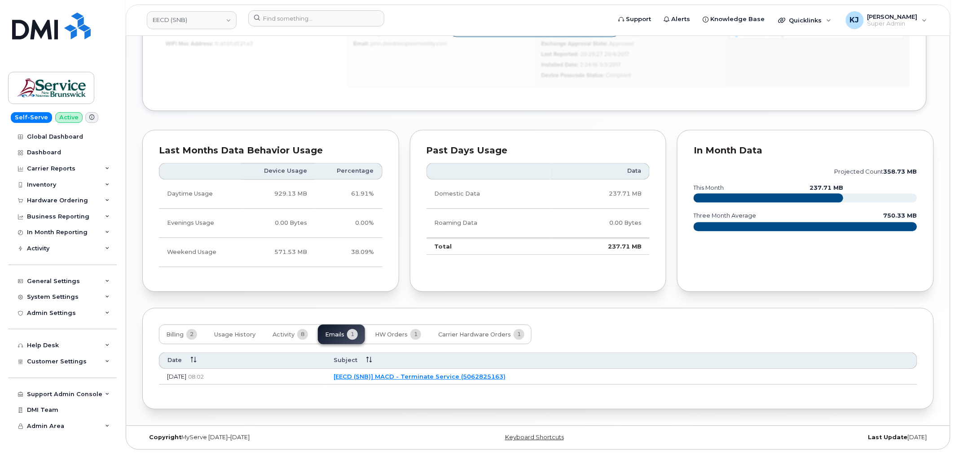
click at [461, 378] on link "[EECD (SNB)] MACD - Terminate Service (5062825163)" at bounding box center [420, 376] width 172 height 7
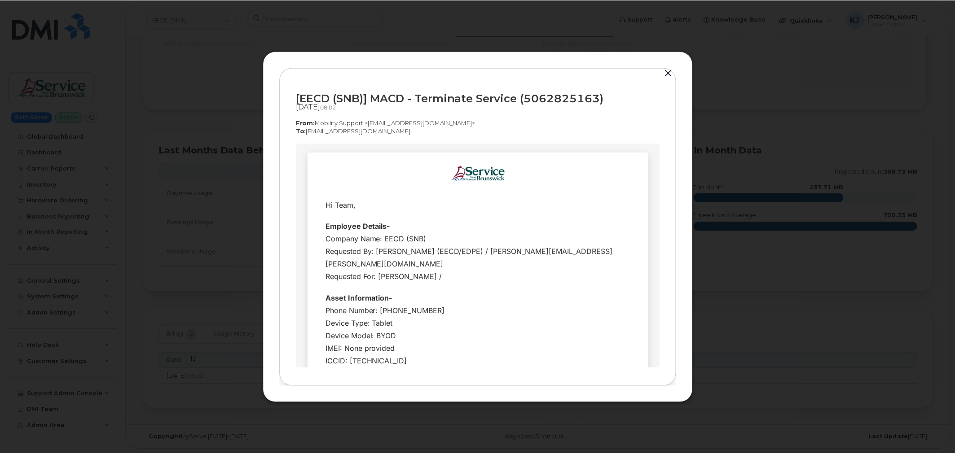
scroll to position [0, 0]
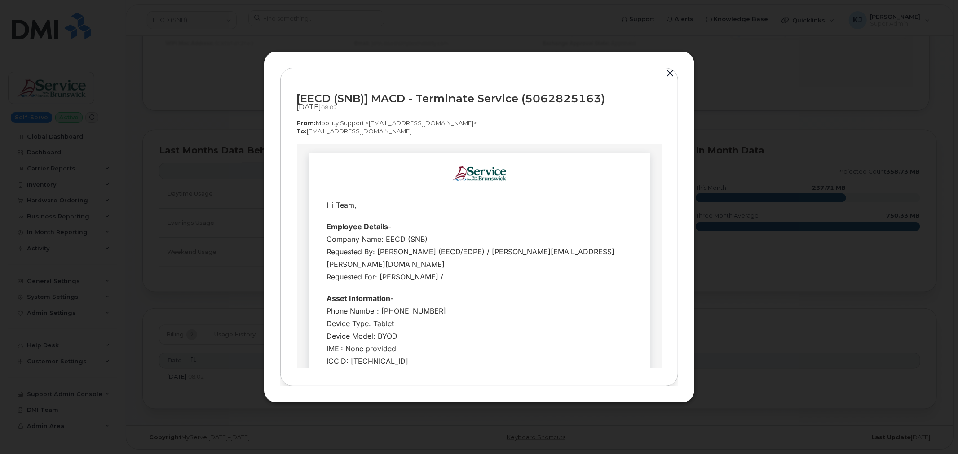
click at [671, 75] on button "button" at bounding box center [670, 73] width 13 height 13
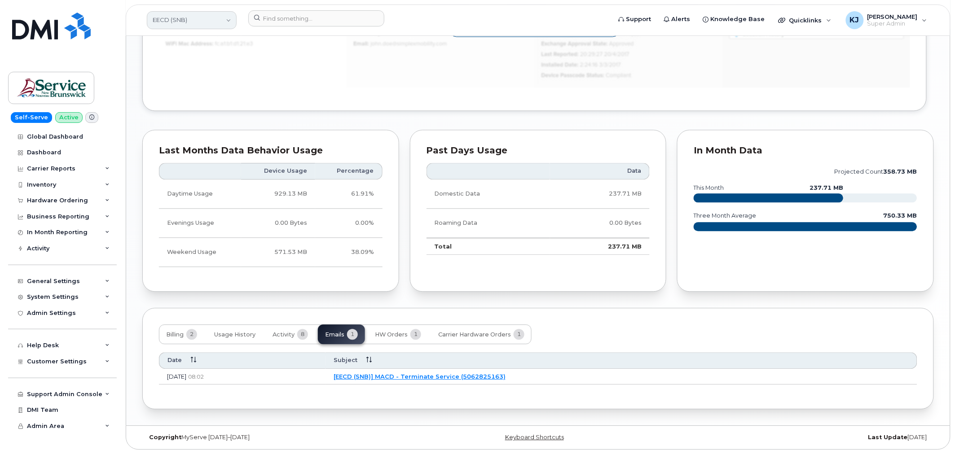
click at [192, 18] on link "EECD (SNB)" at bounding box center [192, 20] width 90 height 18
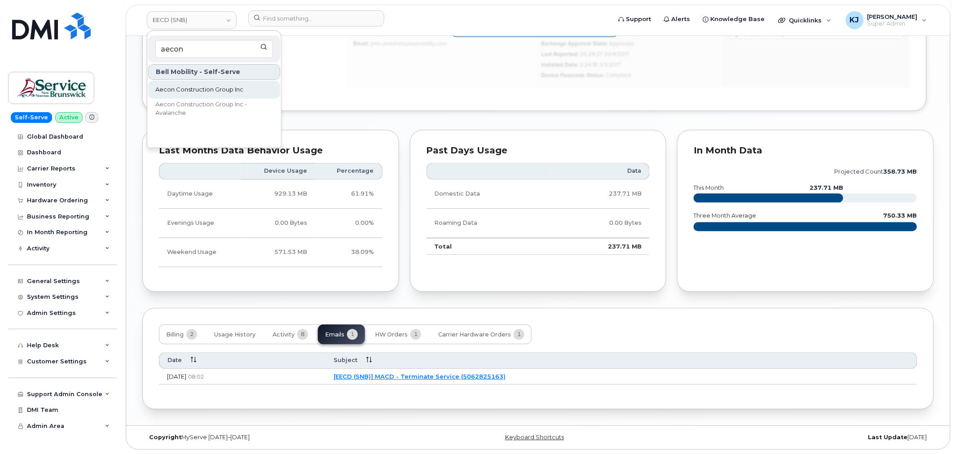
type input "aecon"
click at [224, 91] on span "Aecon Construction Group Inc" at bounding box center [199, 89] width 88 height 9
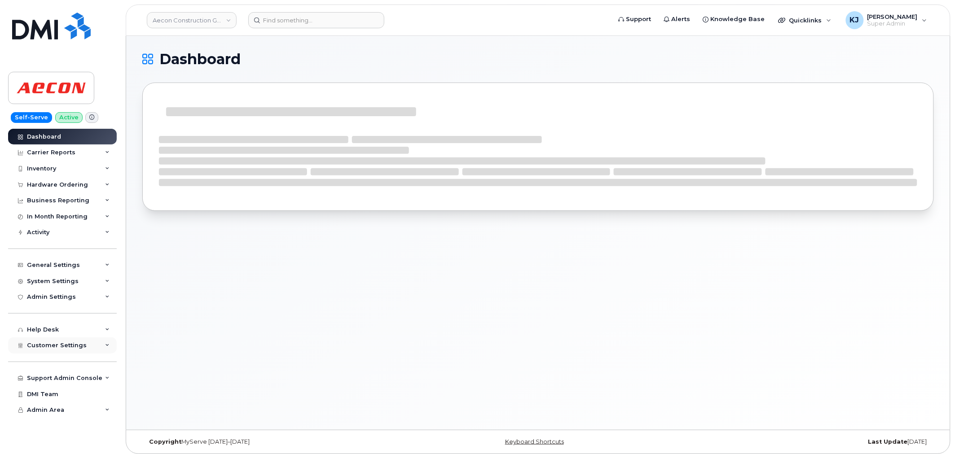
click at [83, 348] on div "Customer Settings" at bounding box center [62, 346] width 109 height 16
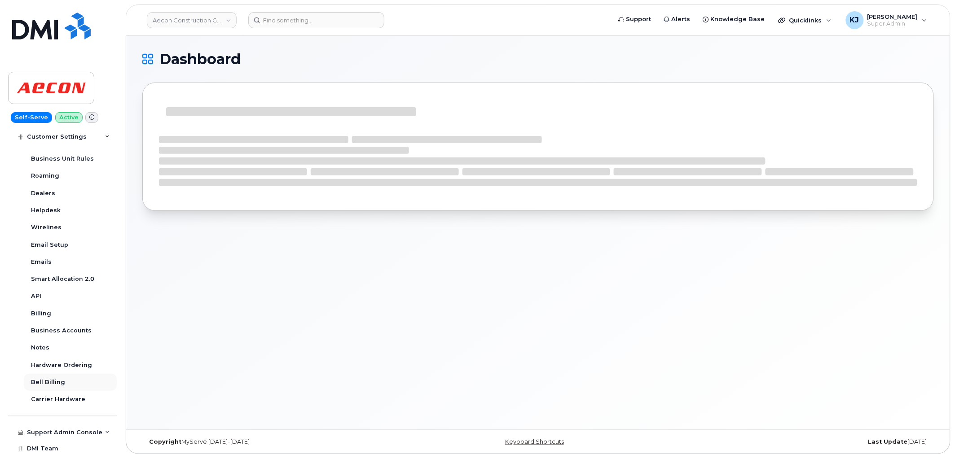
scroll to position [238, 0]
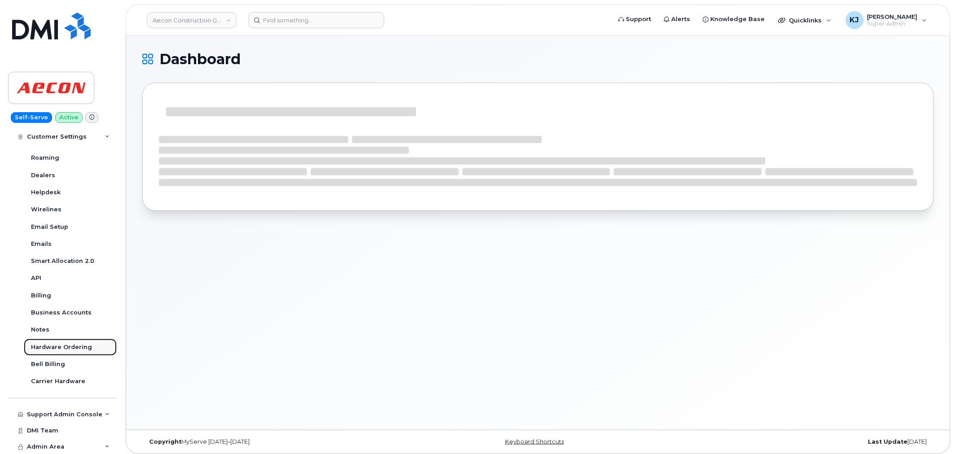
click at [71, 346] on div "Hardware Ordering" at bounding box center [61, 347] width 61 height 8
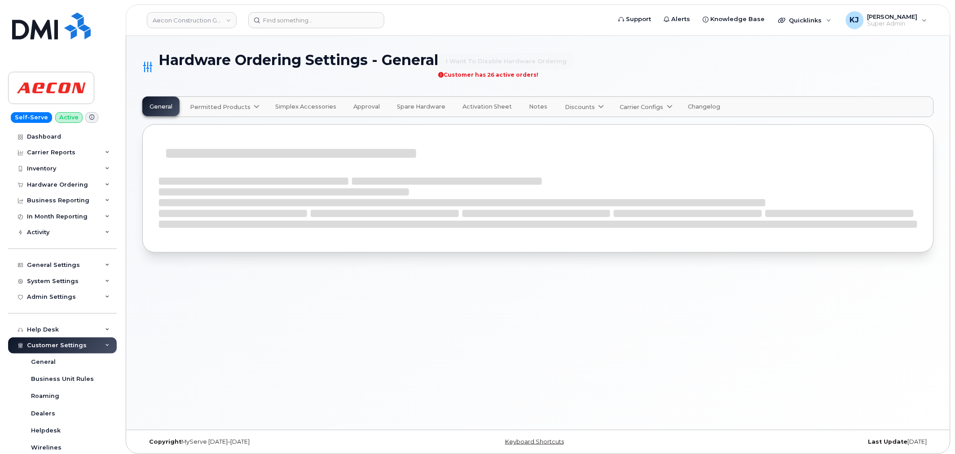
select select "admins"
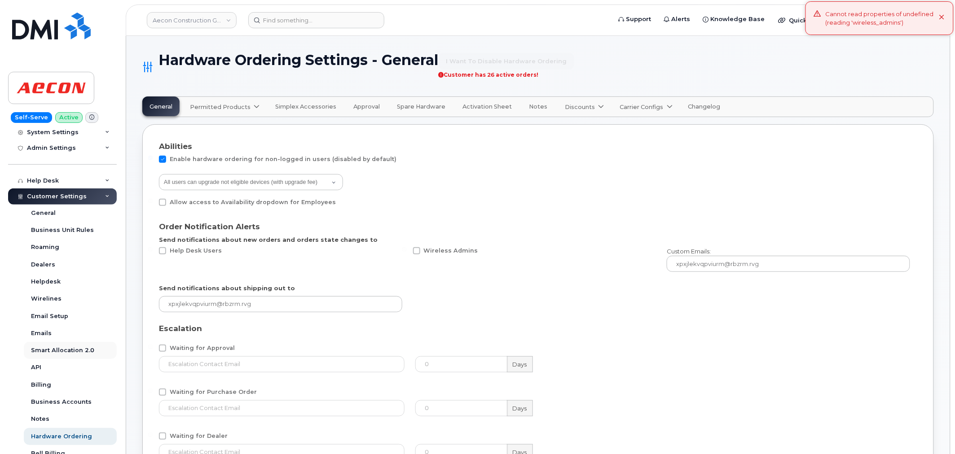
scroll to position [150, 0]
click at [71, 401] on div "Business Accounts" at bounding box center [61, 402] width 61 height 8
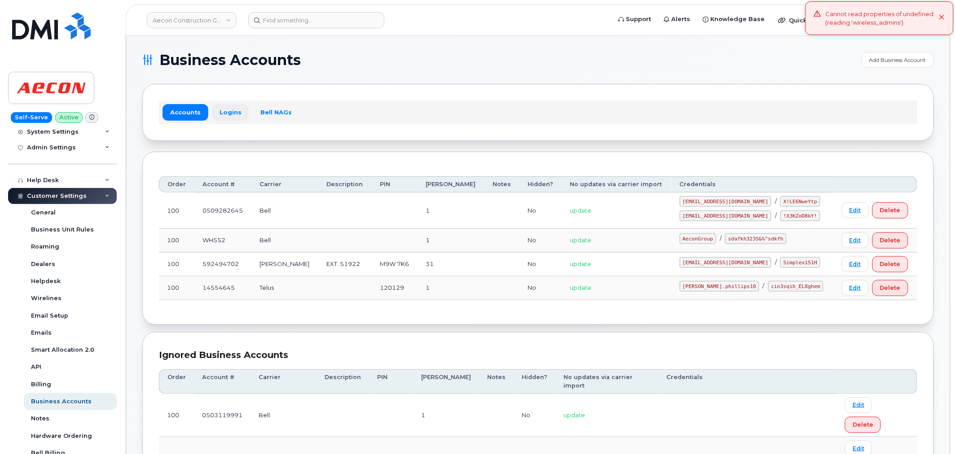
click at [235, 110] on link "Logins" at bounding box center [230, 112] width 37 height 16
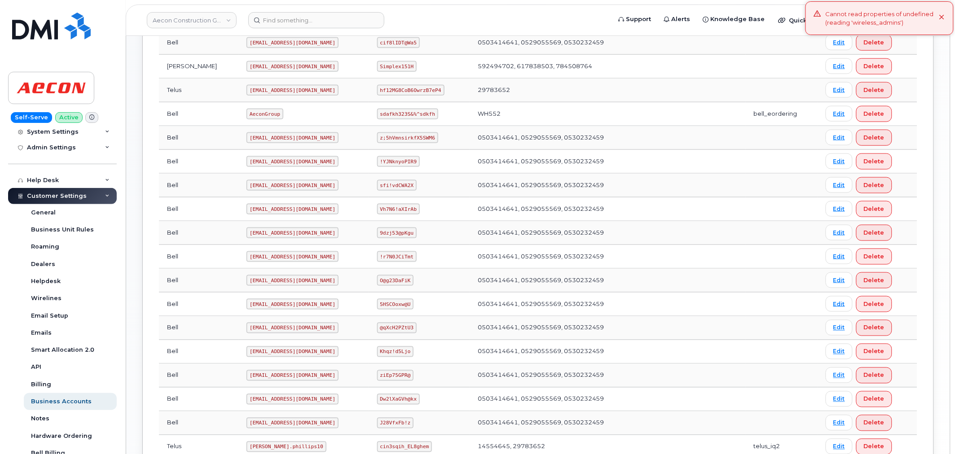
scroll to position [378, 0]
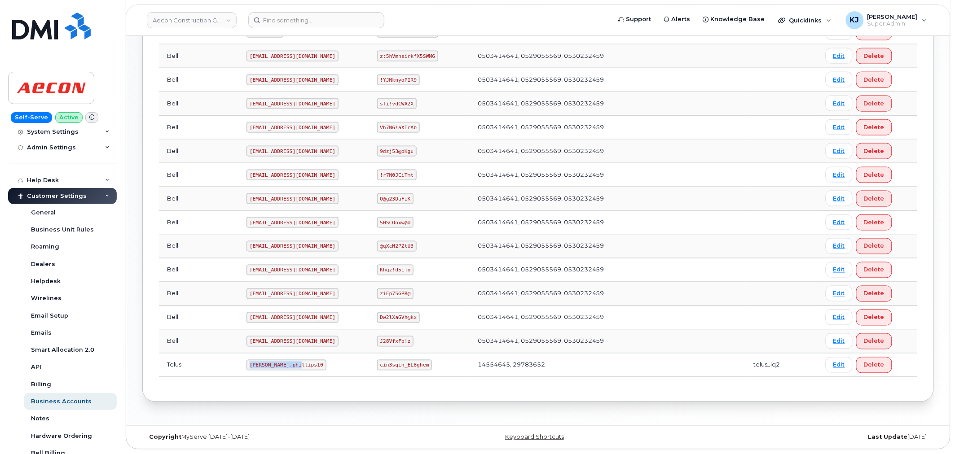
drag, startPoint x: 264, startPoint y: 364, endPoint x: 205, endPoint y: 361, distance: 58.9
click at [238, 361] on td "Taylor.phillips10" at bounding box center [303, 366] width 130 height 24
copy code "Taylor.phillips10"
drag, startPoint x: 365, startPoint y: 365, endPoint x: 419, endPoint y: 367, distance: 54.4
click at [419, 367] on td "cin3sqih_EL8ghem" at bounding box center [419, 366] width 101 height 24
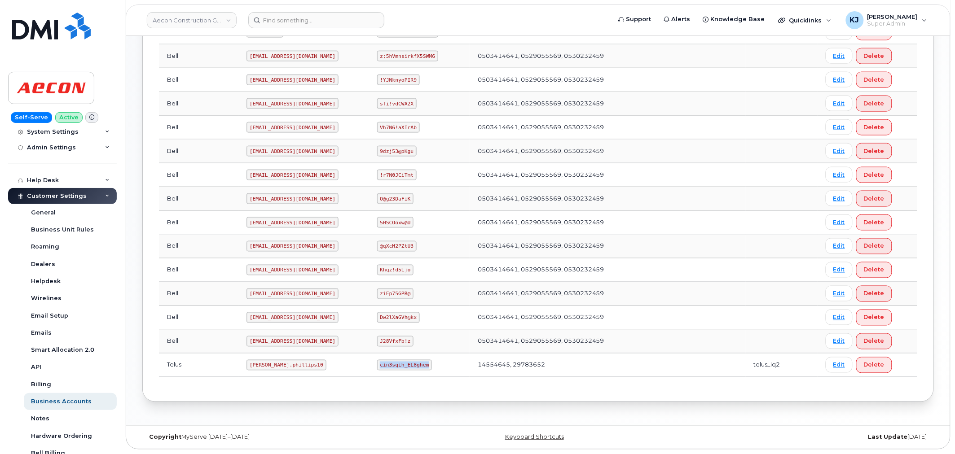
copy code "cin3sqih_EL8ghem"
drag, startPoint x: 214, startPoint y: 363, endPoint x: 269, endPoint y: 365, distance: 55.7
click at [269, 366] on td "Taylor.phillips10" at bounding box center [303, 366] width 130 height 24
copy code "Taylor.phillips10"
drag, startPoint x: 370, startPoint y: 364, endPoint x: 398, endPoint y: 365, distance: 28.3
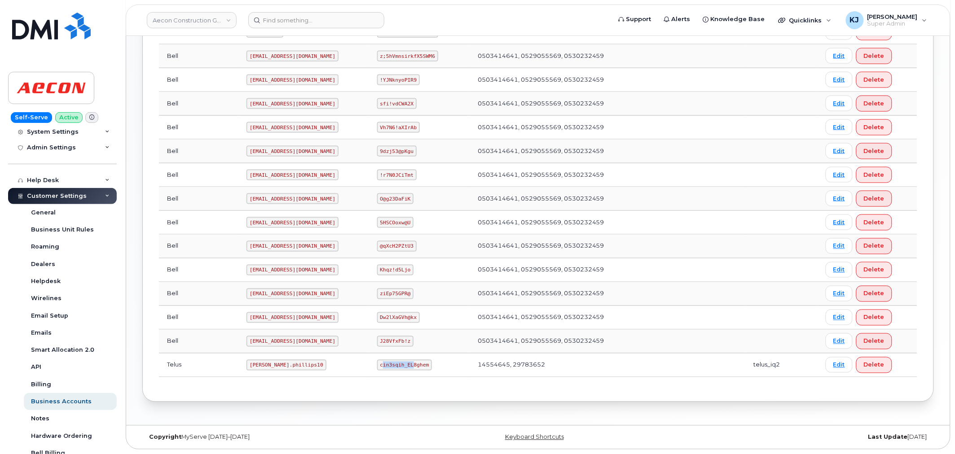
click at [398, 365] on code "cin3sqih_EL8ghem" at bounding box center [404, 365] width 55 height 11
drag, startPoint x: 366, startPoint y: 366, endPoint x: 413, endPoint y: 370, distance: 46.9
click at [413, 370] on code "cin3sqih_EL8ghem" at bounding box center [404, 365] width 55 height 11
copy code "cin3sqih_EL8ghem"
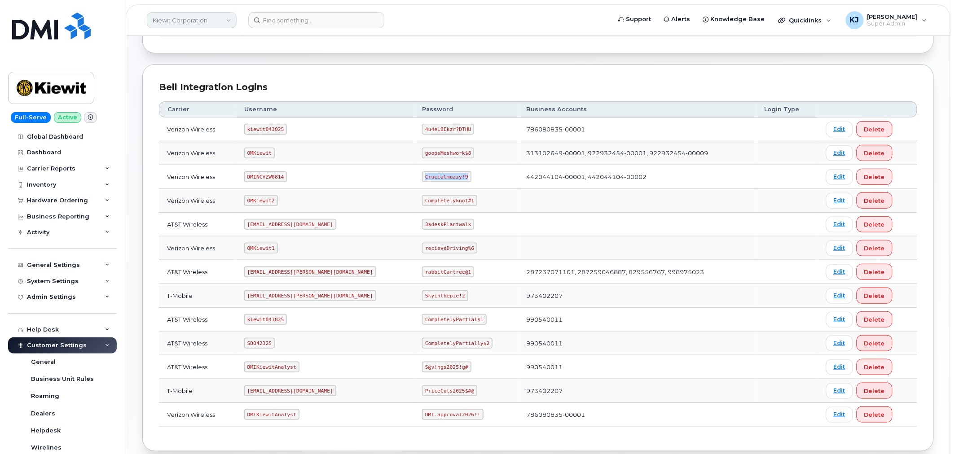
scroll to position [150, 0]
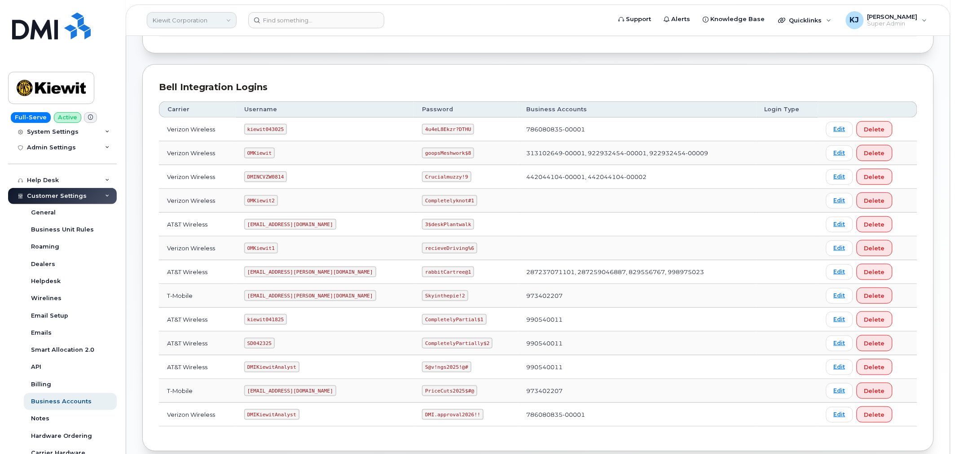
click at [186, 19] on link "Kiewit Corporation" at bounding box center [192, 20] width 90 height 16
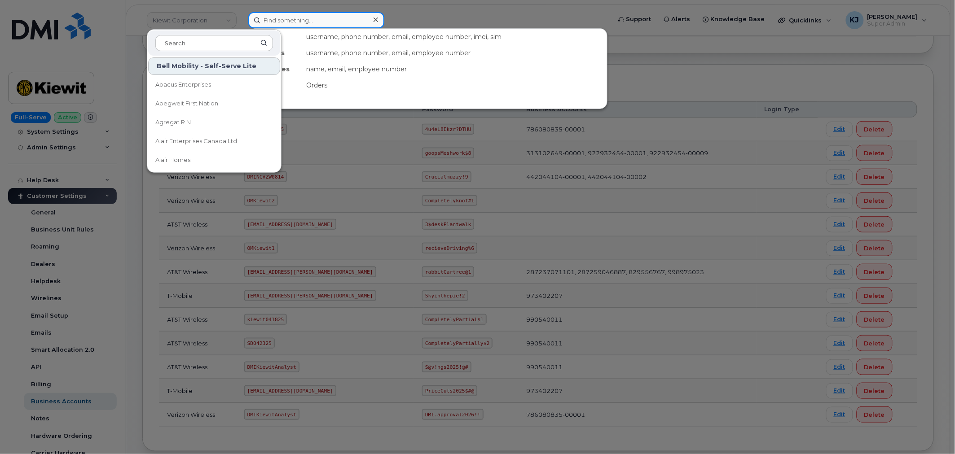
click at [267, 27] on div "Devices username, phone number, email, employee number, imei, sim Wirelines use…" at bounding box center [426, 20] width 357 height 16
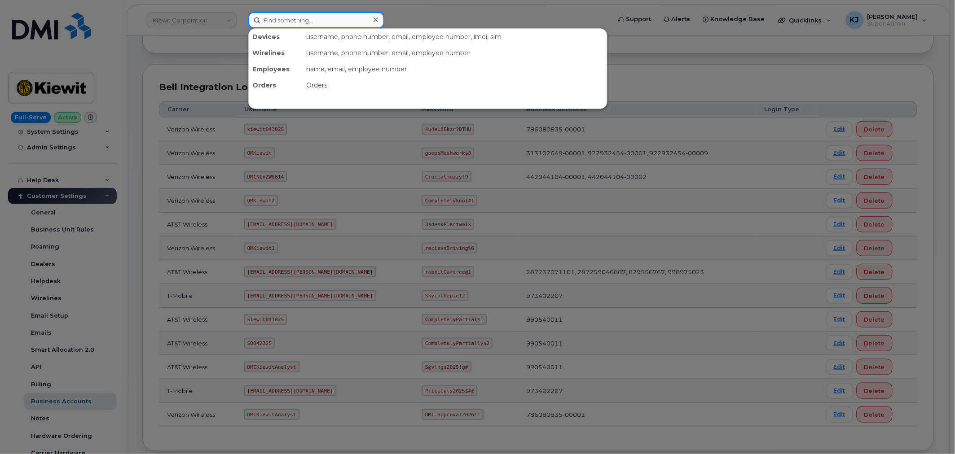
paste input "300585"
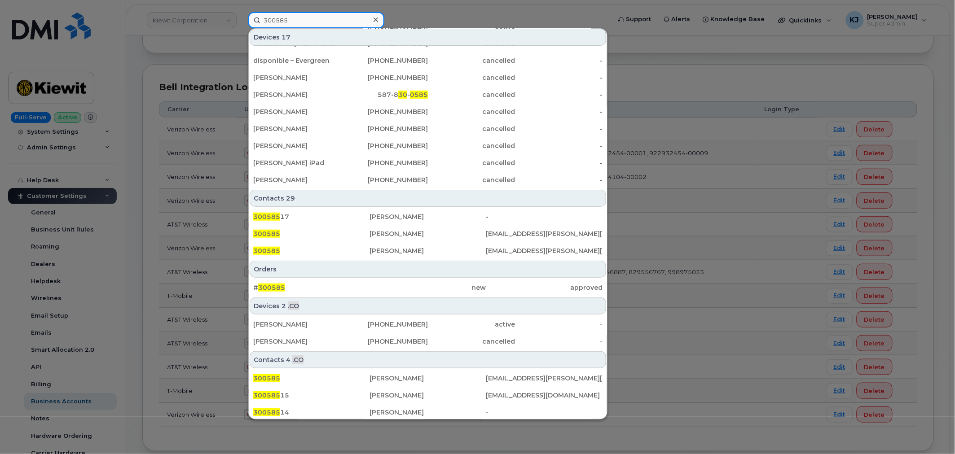
scroll to position [151, 0]
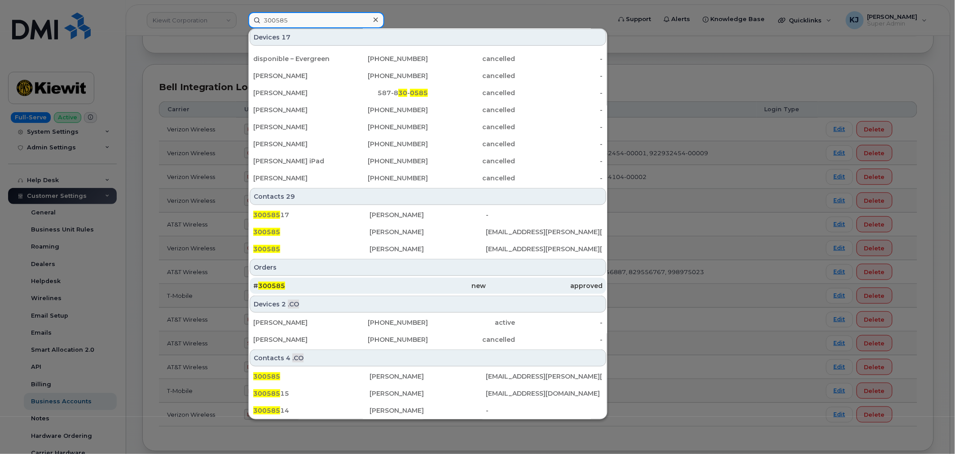
type input "300585"
click at [292, 280] on div "# 300585" at bounding box center [311, 286] width 116 height 16
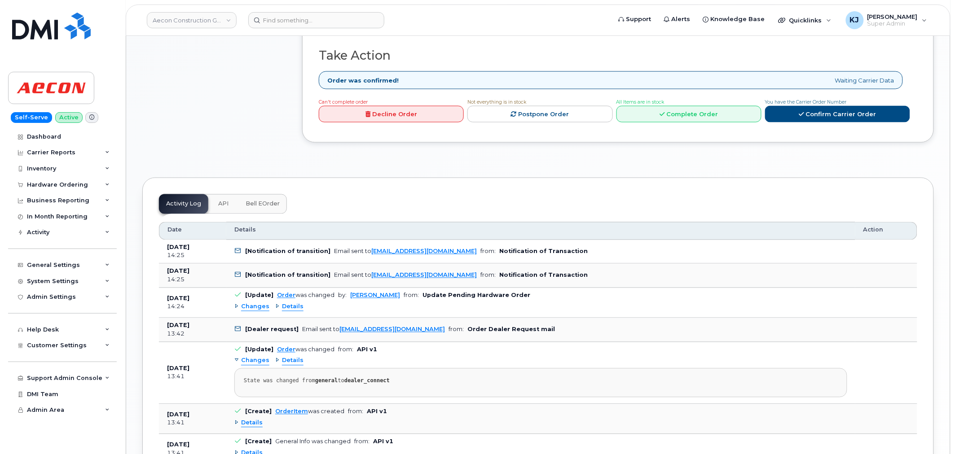
scroll to position [399, 0]
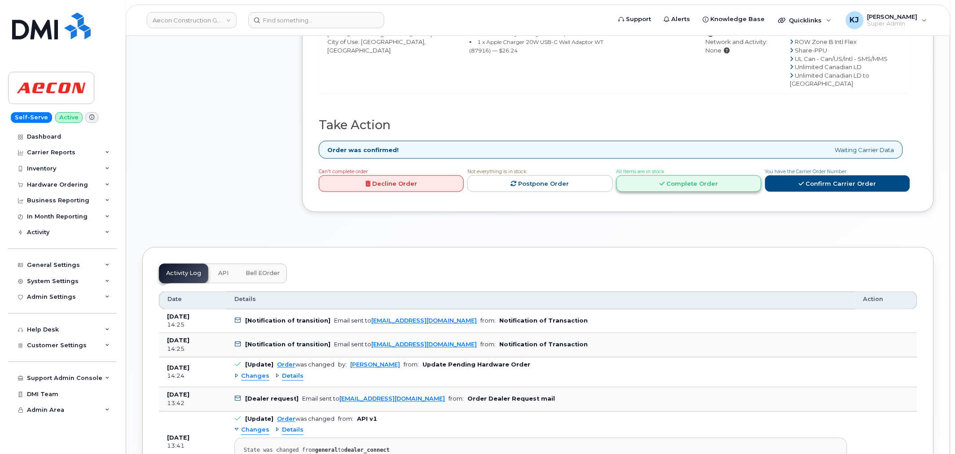
click at [690, 190] on link "Complete Order" at bounding box center [688, 184] width 145 height 17
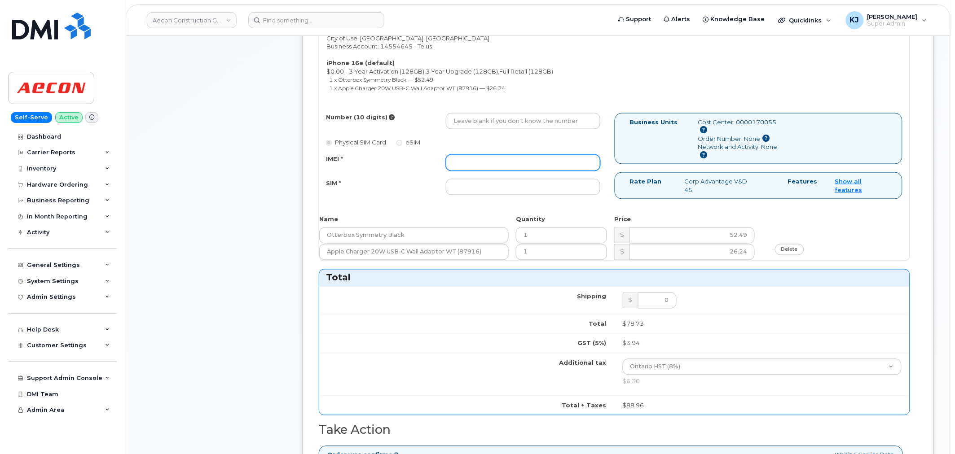
click at [516, 155] on input "IMEI *" at bounding box center [523, 163] width 154 height 16
paste input "358494511413844"
type input "358494511413844"
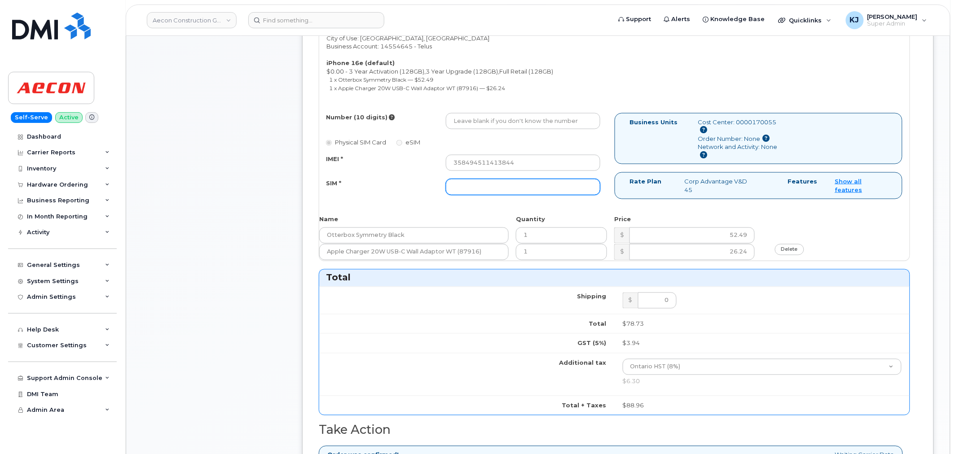
click at [521, 181] on input "SIM *" at bounding box center [523, 187] width 154 height 16
paste input "8912230200230428910"
type input "8912230200230428910"
click at [503, 119] on input "Number (10 digits)" at bounding box center [523, 121] width 154 height 16
paste input "(416) 891-9115"
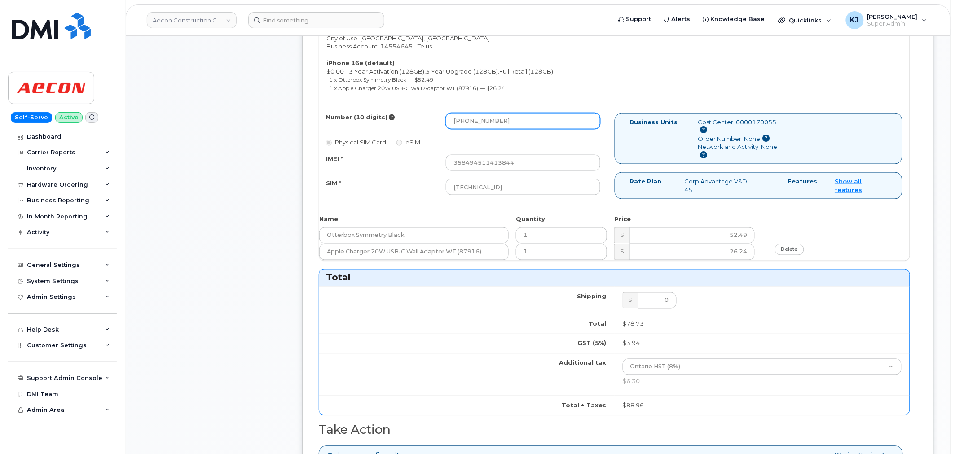
click at [486, 113] on input "(416) 891-9115" at bounding box center [523, 121] width 154 height 16
click at [474, 113] on input "(416) 8919115" at bounding box center [523, 121] width 154 height 16
click at [472, 113] on input "(416) 8919115" at bounding box center [523, 121] width 154 height 16
click at [455, 113] on input "(4168919115" at bounding box center [523, 121] width 154 height 16
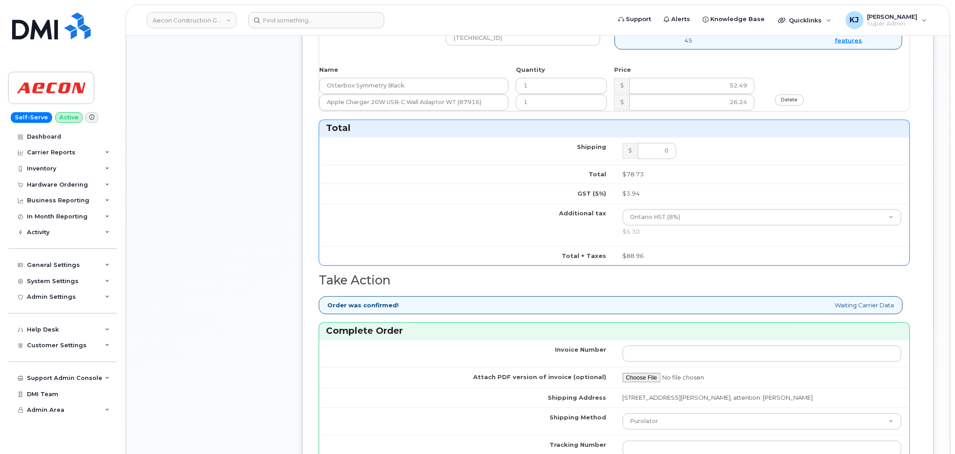
scroll to position [698, 0]
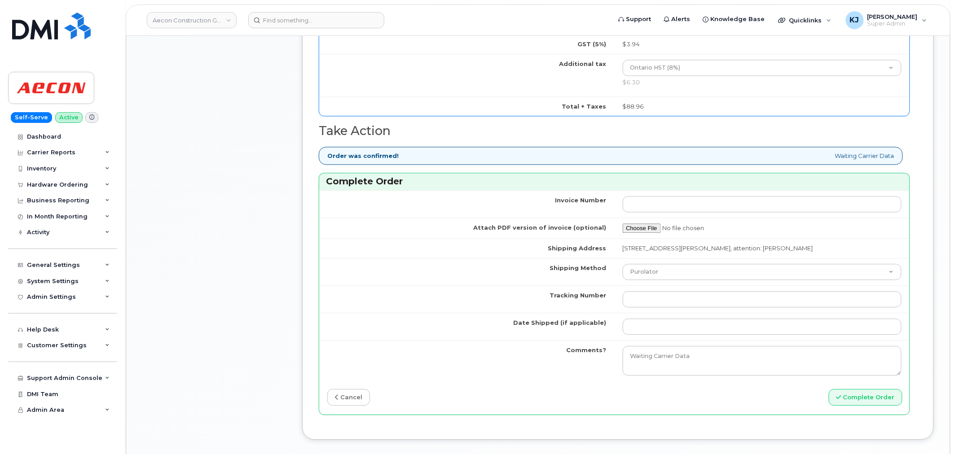
type input "4168919115"
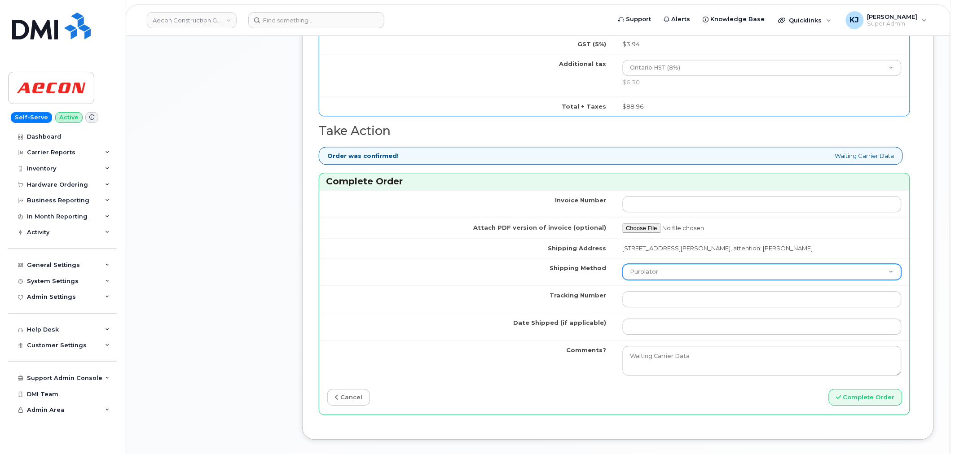
drag, startPoint x: 639, startPoint y: 260, endPoint x: 639, endPoint y: 272, distance: 11.7
click at [639, 264] on select "Purolator UPS FedEx Canada Post Courier Other Drop Off Pick Up" at bounding box center [762, 272] width 279 height 16
select select "FedEx"
click at [623, 264] on select "Purolator UPS FedEx Canada Post Courier Other Drop Off Pick Up" at bounding box center [762, 272] width 279 height 16
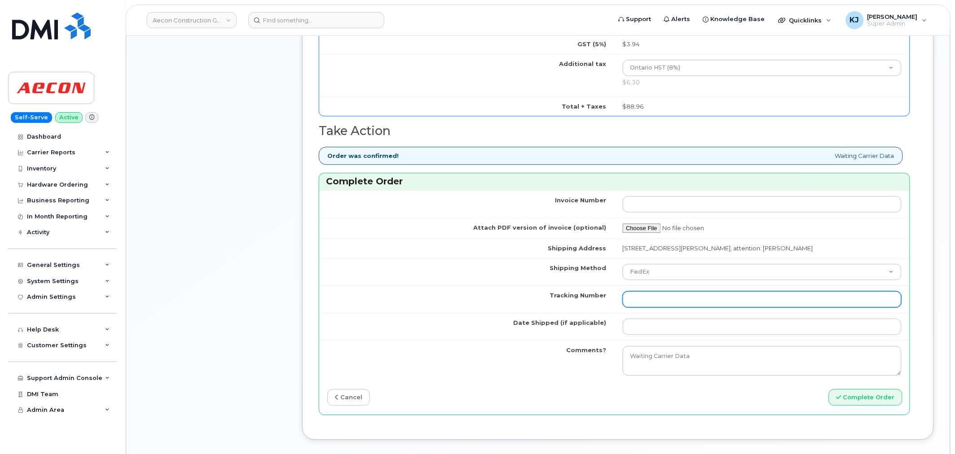
click at [654, 291] on input "Tracking Number" at bounding box center [762, 299] width 279 height 16
paste input "393139842110"
type input "393139842110"
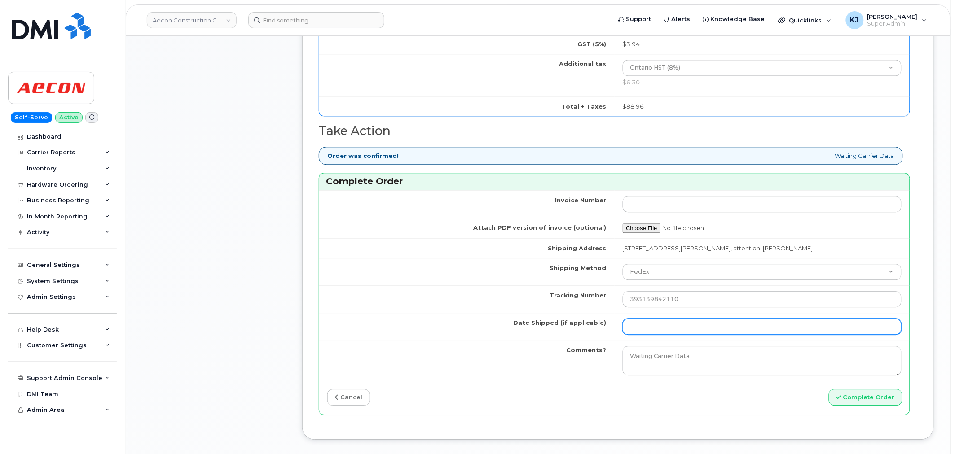
click at [667, 319] on input "Date Shipped (if applicable)" at bounding box center [762, 327] width 279 height 16
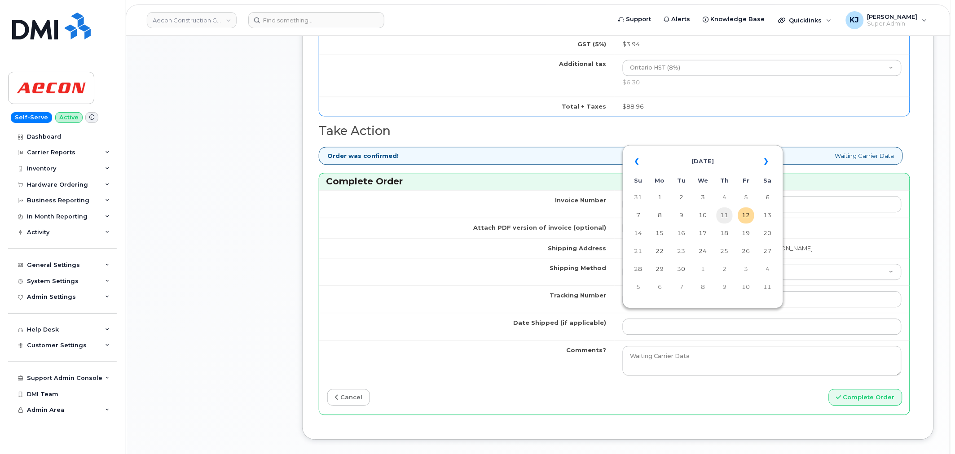
click at [719, 213] on td "11" at bounding box center [725, 215] width 16 height 16
type input "2025-09-11"
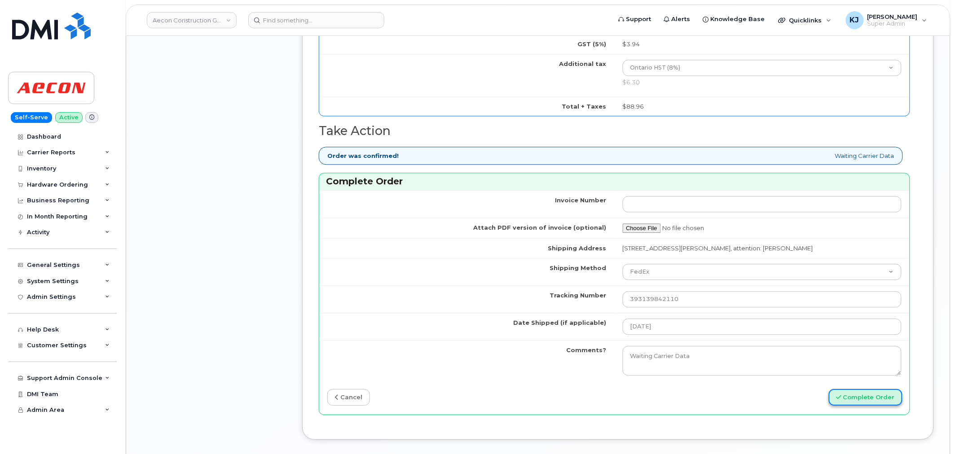
click at [854, 391] on button "Complete Order" at bounding box center [866, 397] width 74 height 17
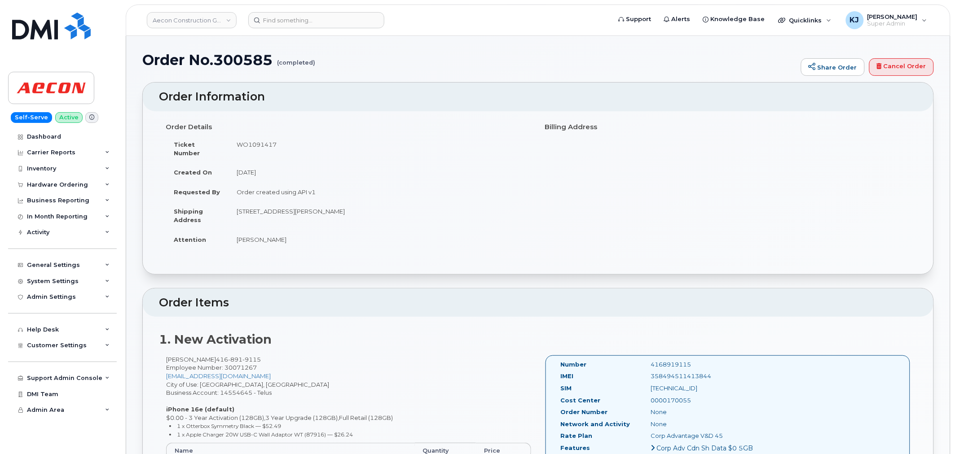
drag, startPoint x: 145, startPoint y: 62, endPoint x: 390, endPoint y: 231, distance: 297.8
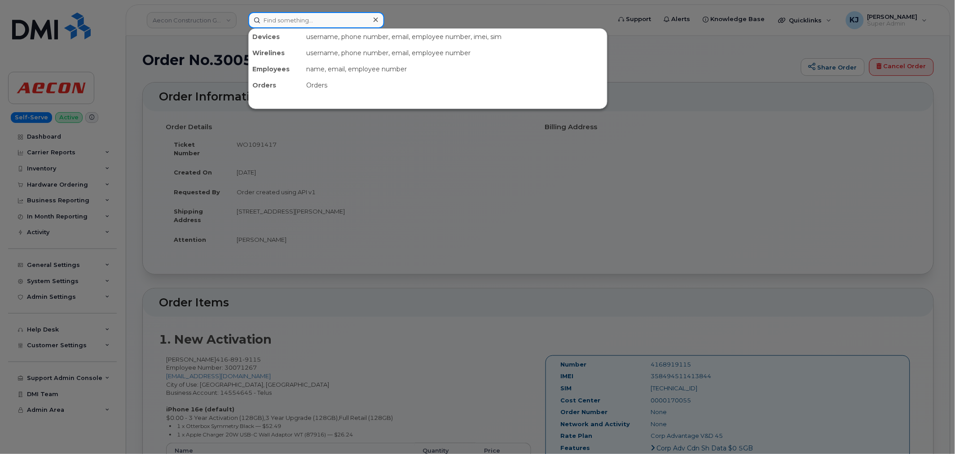
click at [299, 23] on input at bounding box center [316, 20] width 136 height 16
paste input "300581"
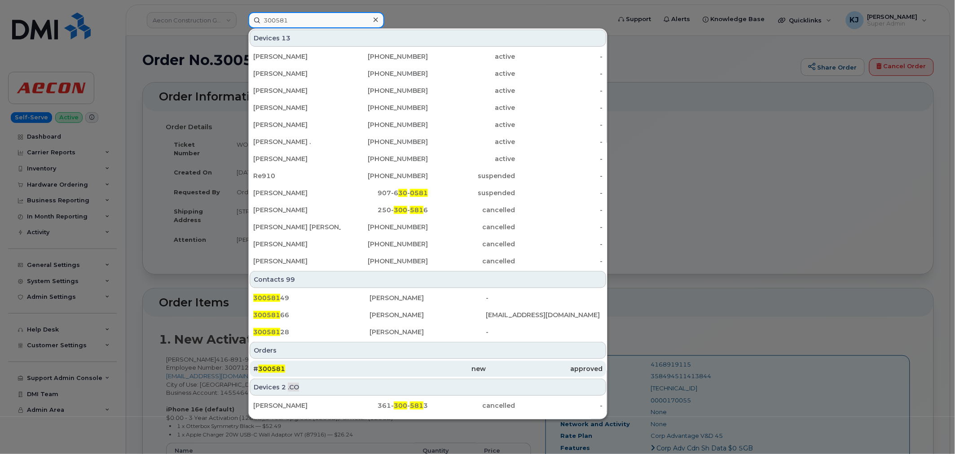
type input "300581"
click at [325, 369] on div "# 300581" at bounding box center [311, 369] width 116 height 9
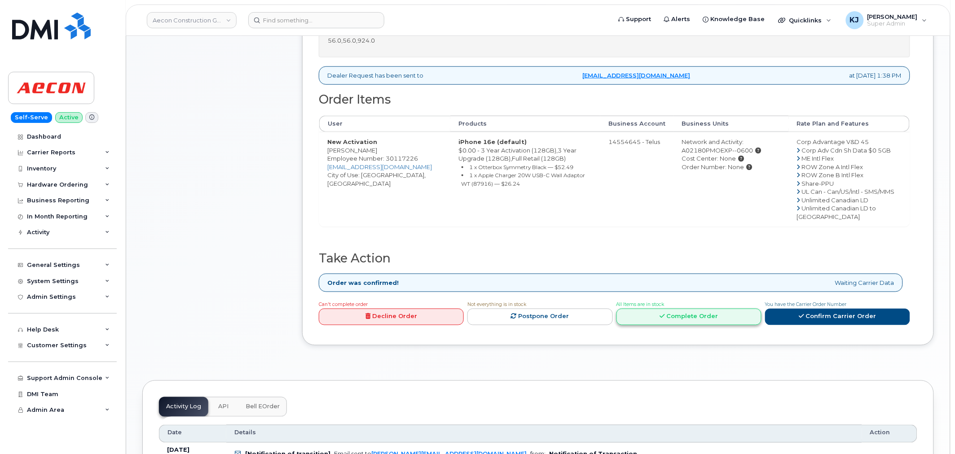
scroll to position [349, 0]
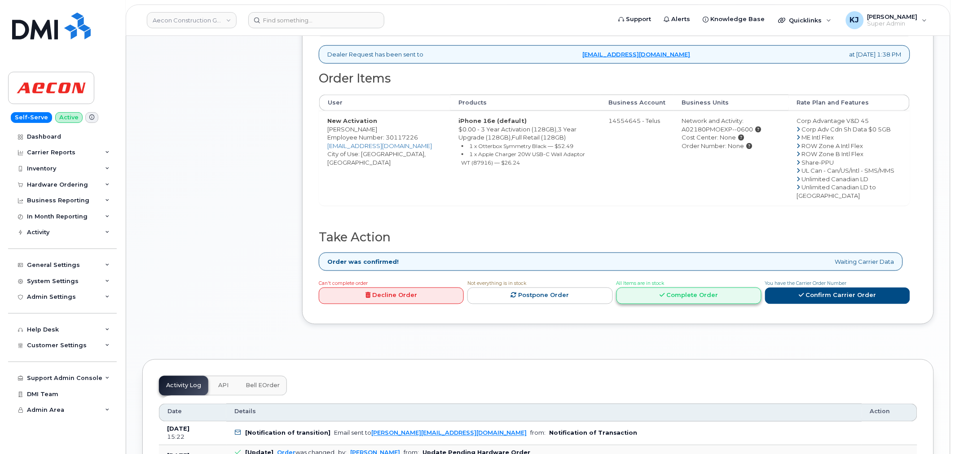
click at [690, 304] on link "Complete Order" at bounding box center [688, 296] width 145 height 17
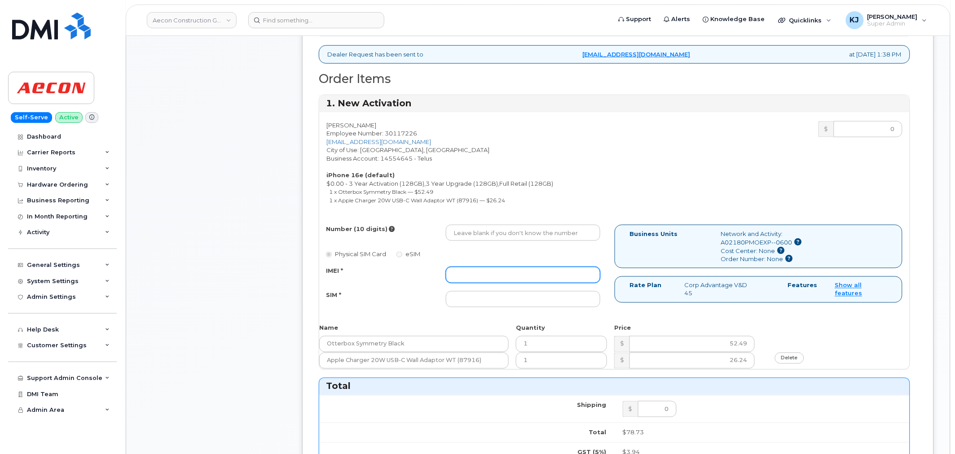
click at [506, 267] on input "IMEI *" at bounding box center [523, 275] width 154 height 16
paste input "354216330224910"
type input "354216330224910"
click at [524, 298] on input "SIM *" at bounding box center [523, 299] width 154 height 16
paste input "[TECHNICAL_ID]"
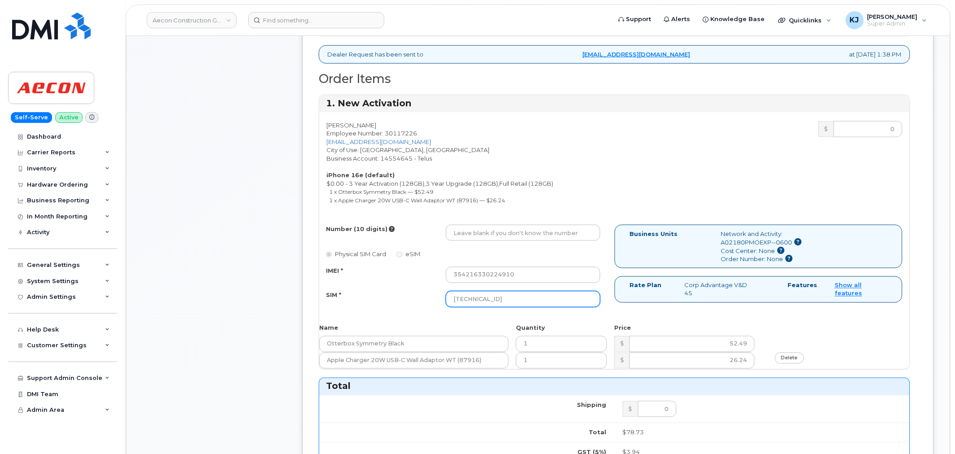
click at [455, 291] on input "[TECHNICAL_ID]" at bounding box center [523, 299] width 154 height 16
type input "[TECHNICAL_ID]"
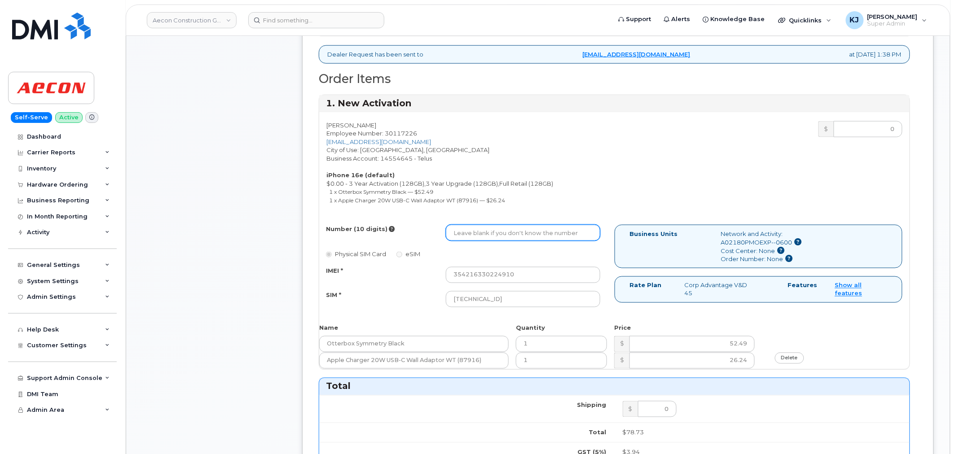
click at [518, 226] on input "Number (10 digits)" at bounding box center [523, 233] width 154 height 16
paste input "[PHONE_NUMBER]"
click at [485, 226] on input "(289) 685-1315" at bounding box center [523, 233] width 154 height 16
click at [472, 225] on input "(289) 6851315" at bounding box center [523, 233] width 154 height 16
click at [456, 225] on input "(2896851315" at bounding box center [523, 233] width 154 height 16
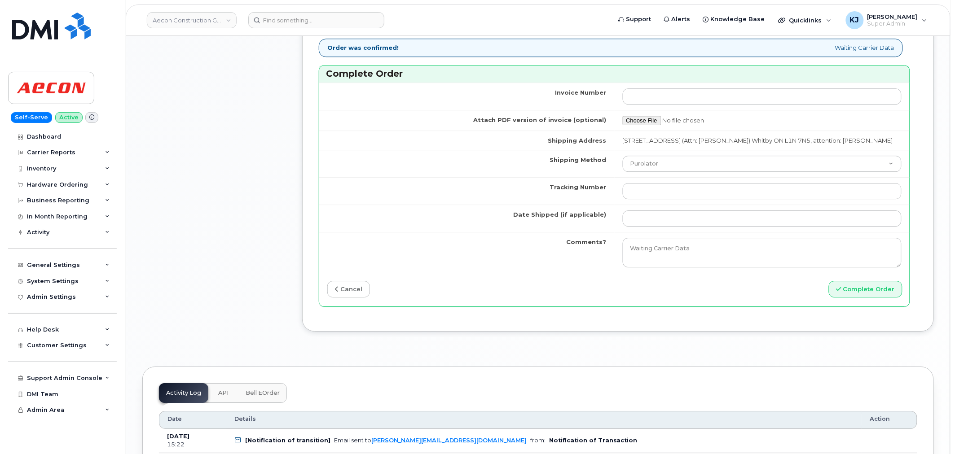
scroll to position [848, 0]
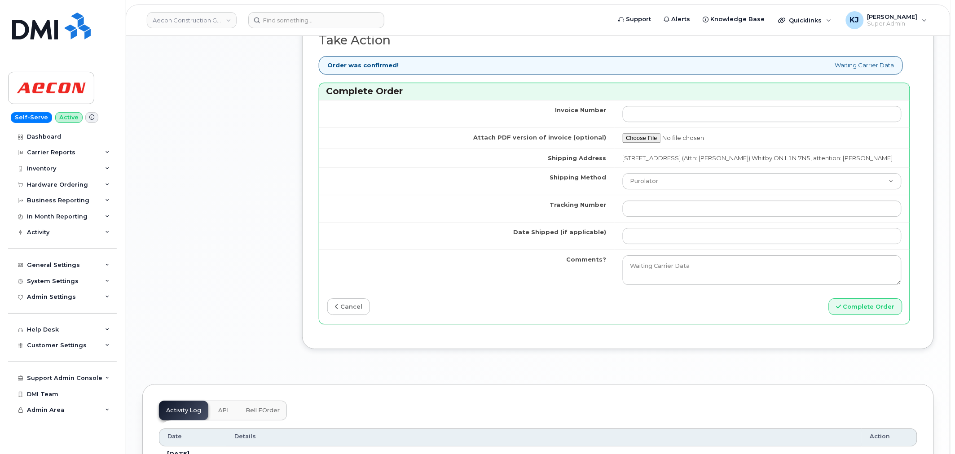
type input "2896851315"
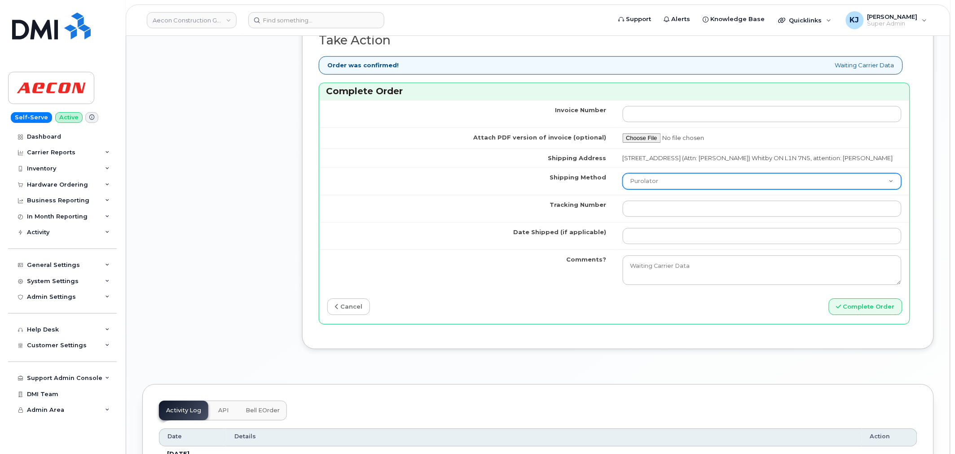
click at [665, 173] on select "Purolator UPS FedEx Canada Post Courier Other Drop Off Pick Up" at bounding box center [762, 181] width 279 height 16
select select "FedEx"
click at [623, 173] on select "Purolator UPS FedEx Canada Post Courier Other Drop Off Pick Up" at bounding box center [762, 181] width 279 height 16
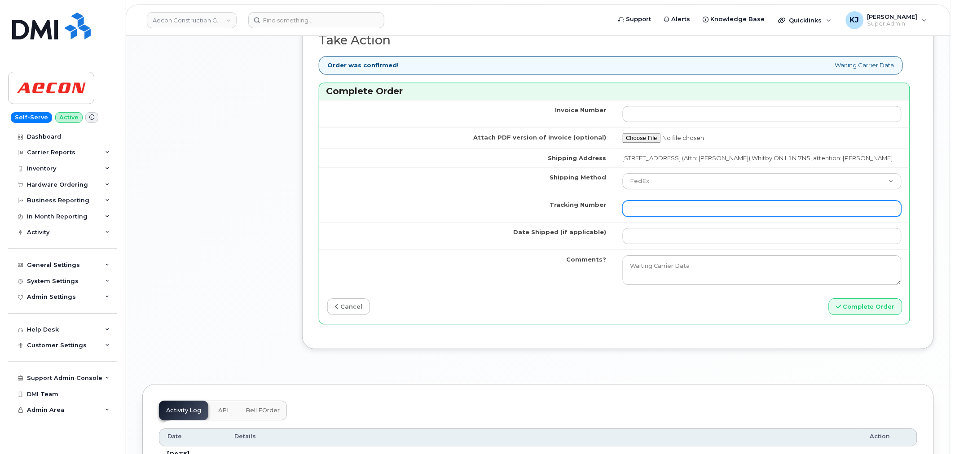
click at [651, 203] on input "Tracking Number" at bounding box center [762, 209] width 279 height 16
paste input "393143970447"
type input "393143970447"
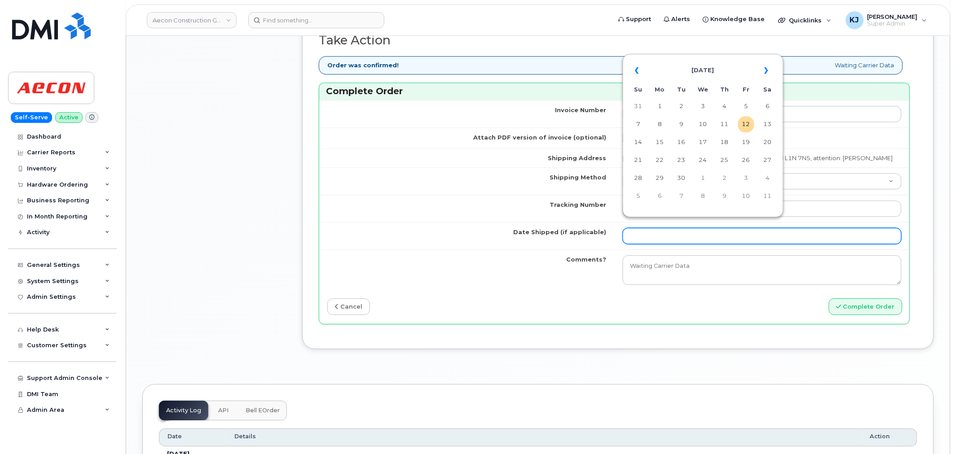
click at [671, 230] on input "Date Shipped (if applicable)" at bounding box center [762, 236] width 279 height 16
click at [741, 125] on td "12" at bounding box center [746, 124] width 16 height 16
type input "2025-09-12"
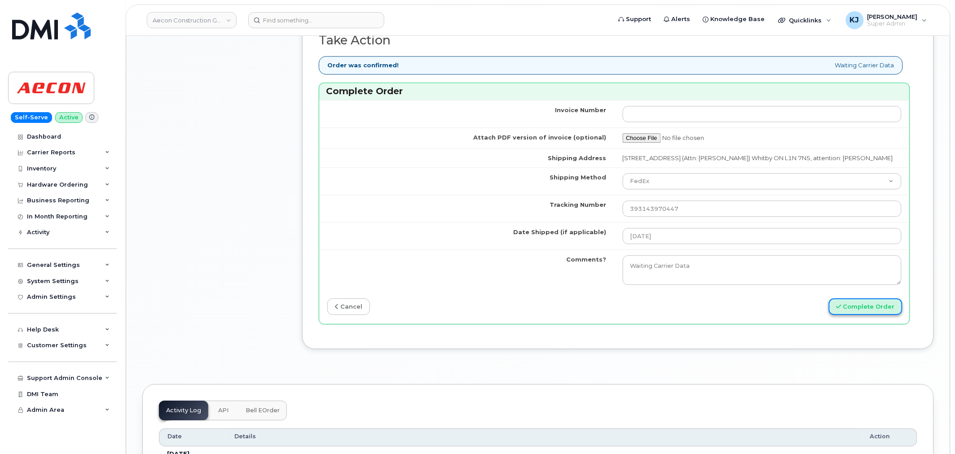
click at [854, 299] on button "Complete Order" at bounding box center [866, 307] width 74 height 17
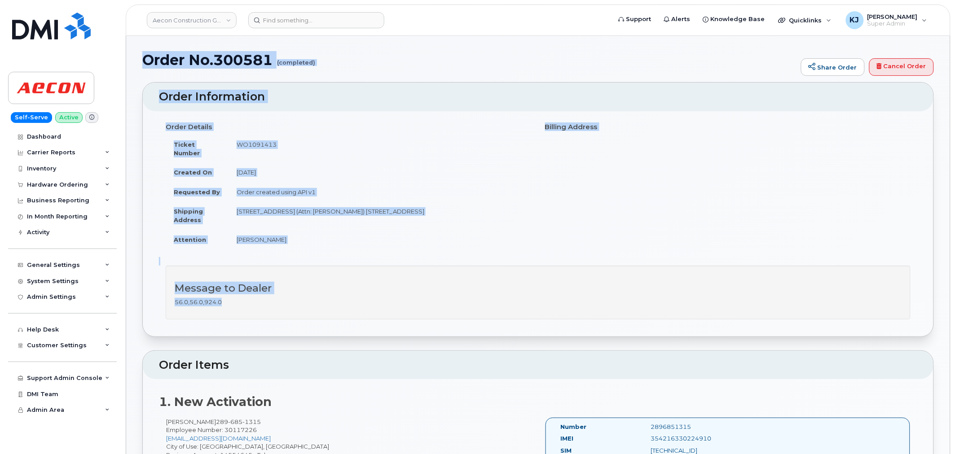
drag, startPoint x: 144, startPoint y: 59, endPoint x: 370, endPoint y: 286, distance: 320.7
copy div "Order No.300581 (completed) Share Order Cancel Order × Share This Order If you …"
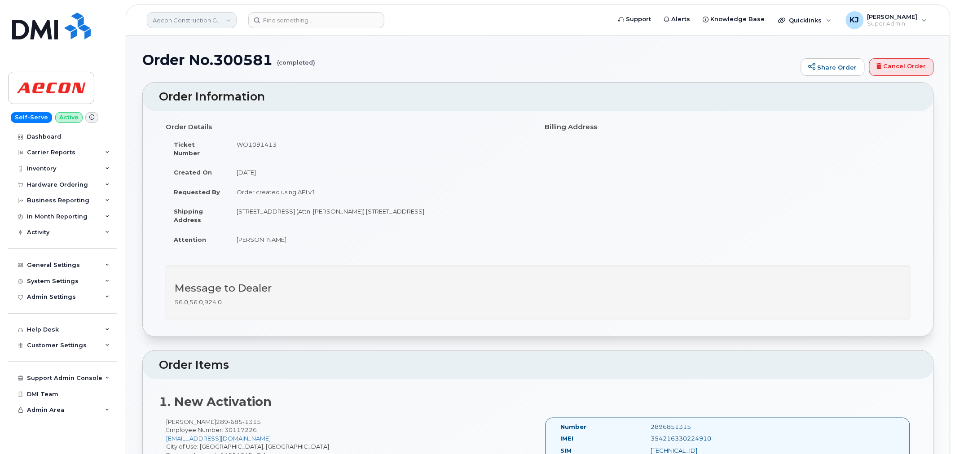
click at [190, 16] on link "Aecon Construction Group Inc" at bounding box center [192, 20] width 90 height 16
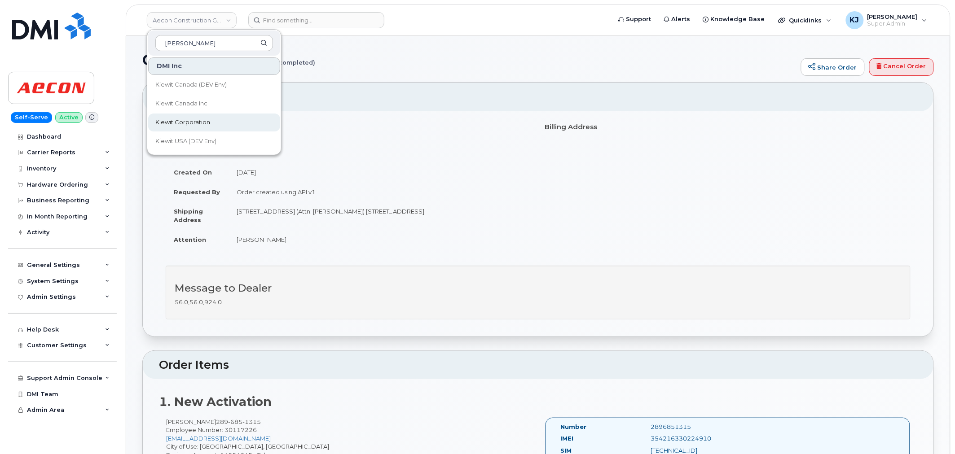
type input "[PERSON_NAME]"
click at [201, 118] on span "Kiewit Corporation" at bounding box center [182, 122] width 55 height 9
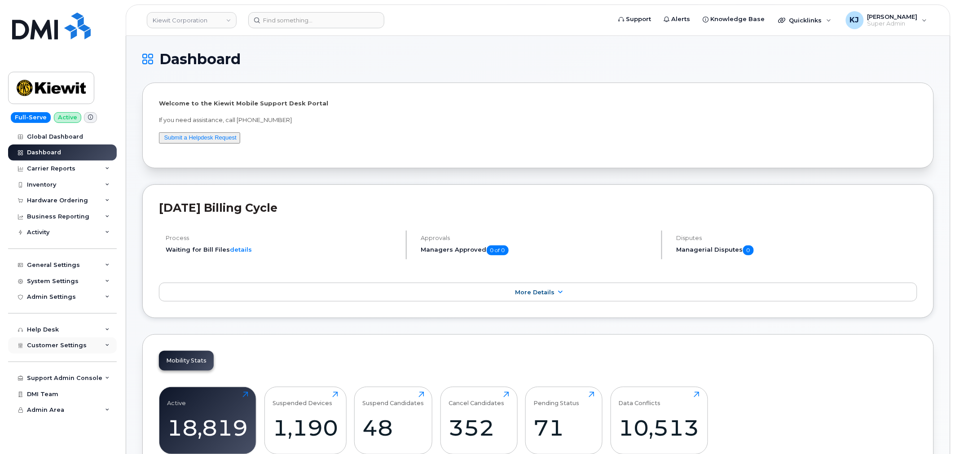
click at [70, 348] on span "Customer Settings" at bounding box center [57, 345] width 60 height 7
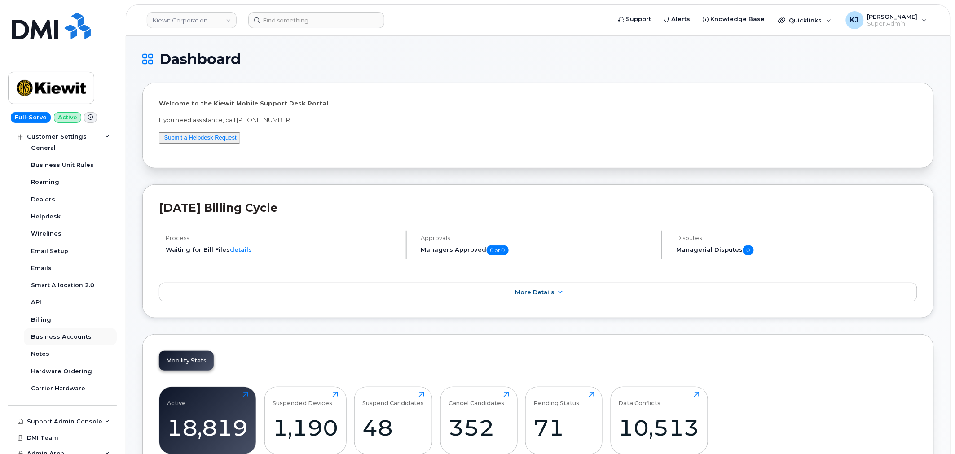
scroll to position [221, 0]
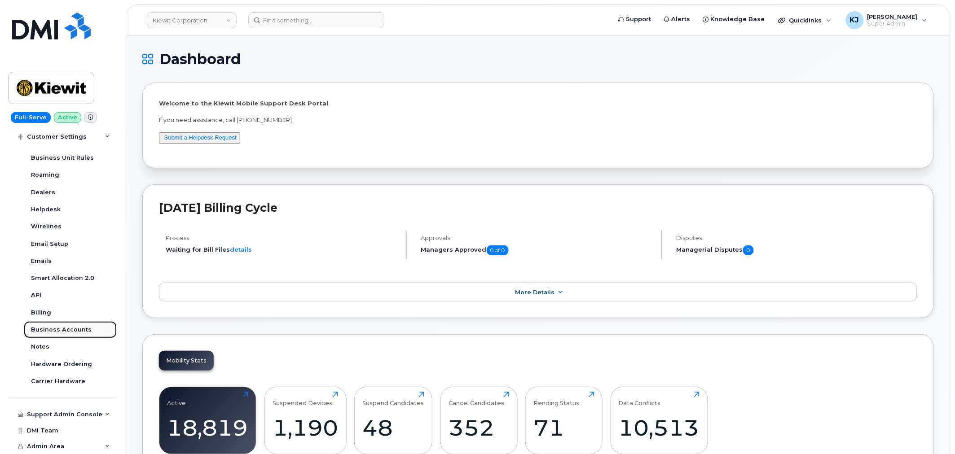
click at [71, 332] on div "Business Accounts" at bounding box center [61, 330] width 61 height 8
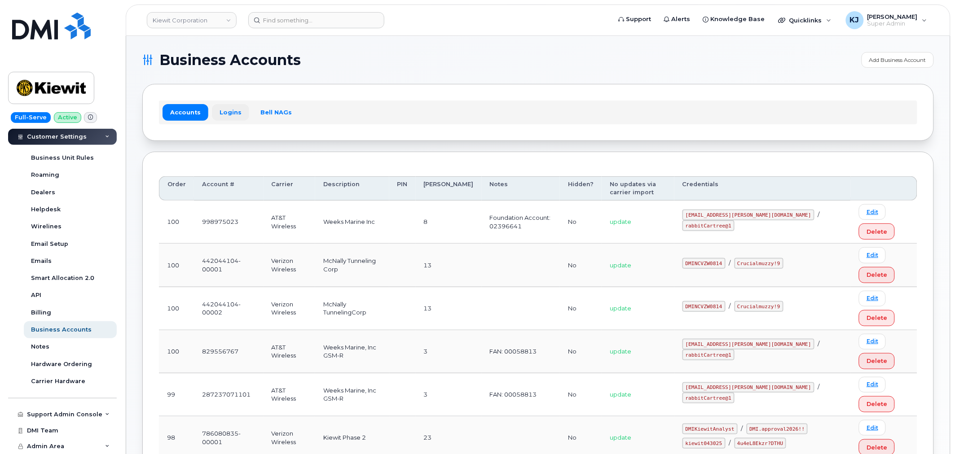
click at [228, 109] on link "Logins" at bounding box center [230, 112] width 37 height 16
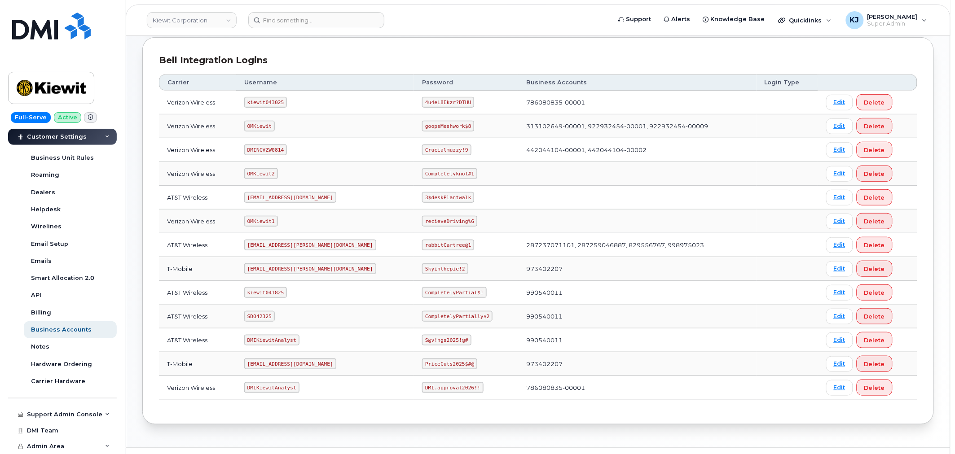
scroll to position [137, 0]
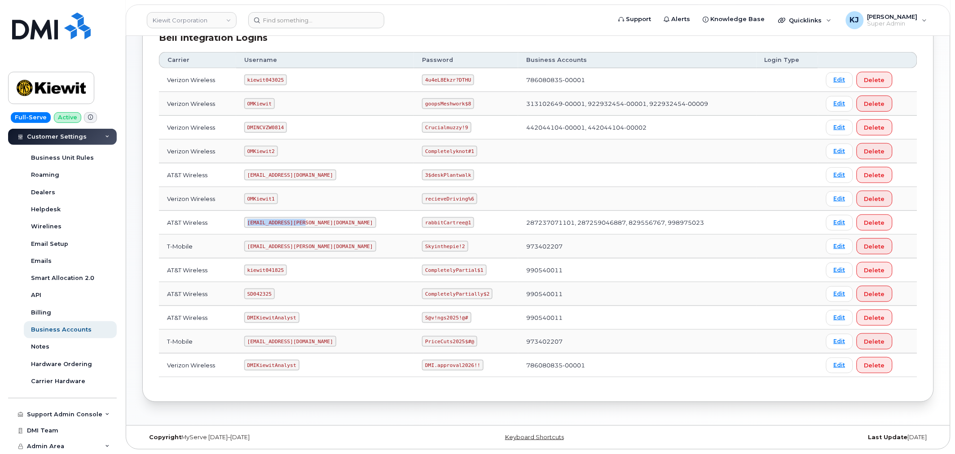
drag, startPoint x: 252, startPoint y: 223, endPoint x: 314, endPoint y: 227, distance: 62.1
click at [316, 227] on td "ms-kiewit@dminc.com" at bounding box center [325, 223] width 178 height 24
copy code "ms-kiewit@dminc.com"
drag, startPoint x: 392, startPoint y: 220, endPoint x: 437, endPoint y: 220, distance: 44.5
click at [437, 220] on code "rabbitCartree@1" at bounding box center [448, 222] width 52 height 11
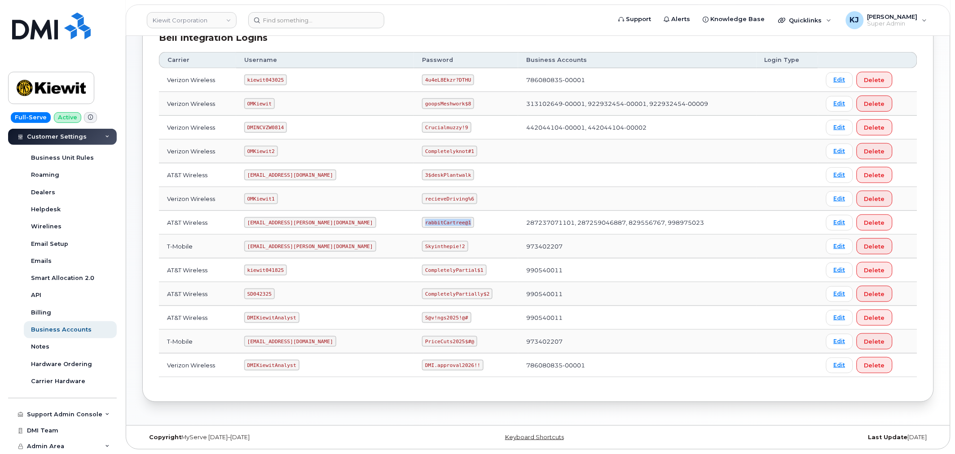
copy code "rabbitCartree@1"
click at [211, 18] on link "Kiewit Corporation" at bounding box center [192, 20] width 90 height 16
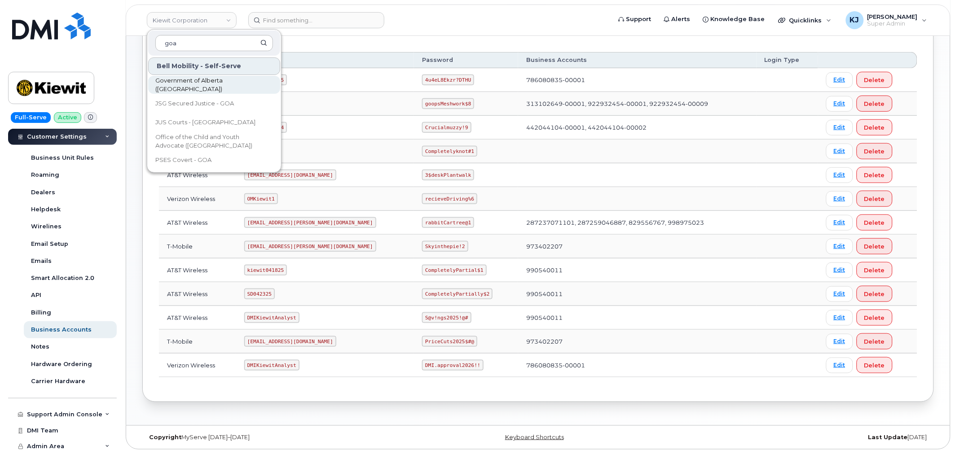
type input "goa"
click at [252, 87] on link "Government of Alberta (GOA)" at bounding box center [214, 85] width 132 height 18
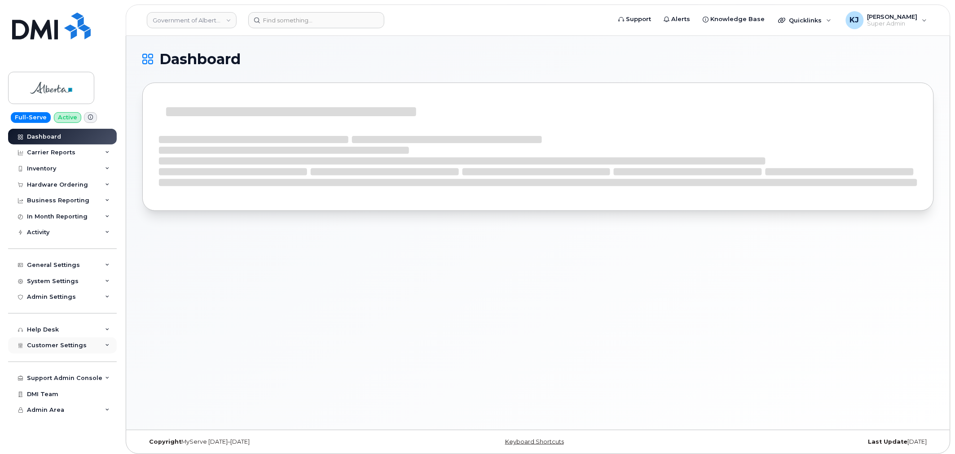
click at [74, 351] on div "Customer Settings" at bounding box center [62, 346] width 109 height 16
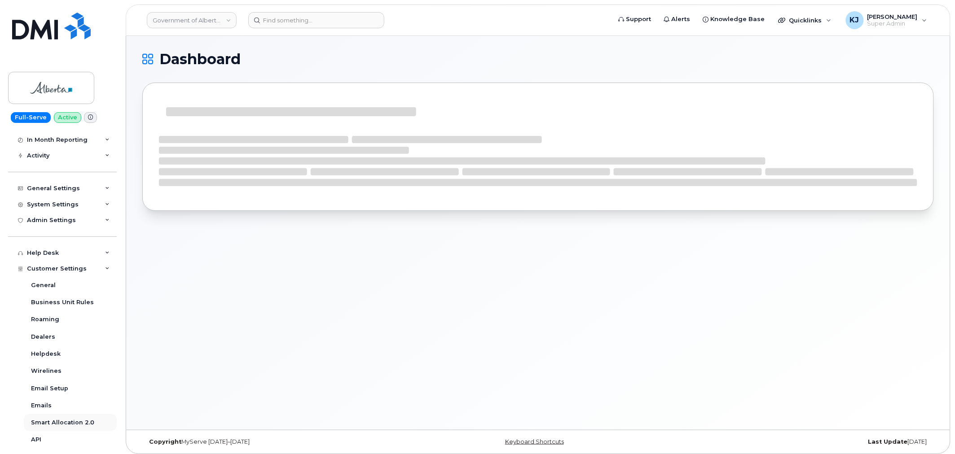
scroll to position [238, 0]
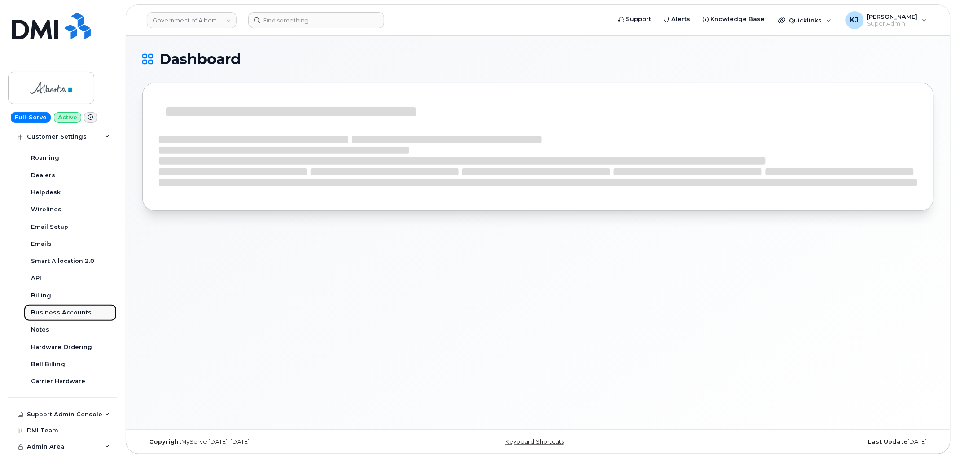
click at [63, 313] on div "Business Accounts" at bounding box center [61, 313] width 61 height 8
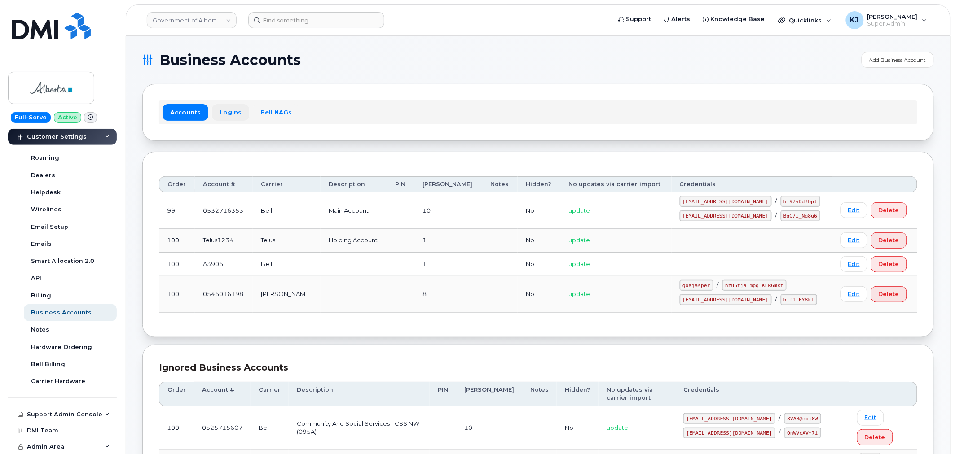
click at [227, 113] on link "Logins" at bounding box center [230, 112] width 37 height 16
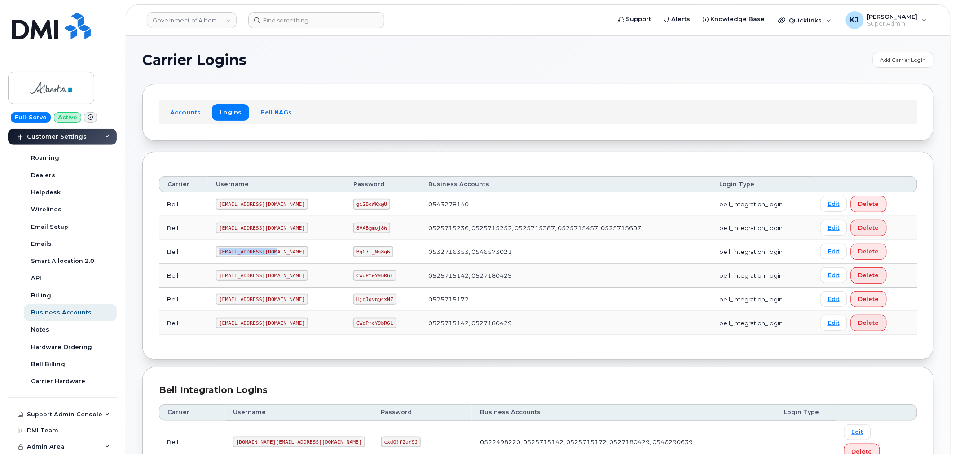
drag, startPoint x: 273, startPoint y: 252, endPoint x: 183, endPoint y: 249, distance: 89.9
click at [183, 249] on tr "Bell goa482E2@myserve.ca BgG7i_Ng8q6 0532716353, 0546573021 bell_integration_lo…" at bounding box center [538, 252] width 758 height 24
copy tr "goa482E2@myserve.ca"
drag, startPoint x: 331, startPoint y: 253, endPoint x: 363, endPoint y: 253, distance: 31.4
click at [363, 253] on code "BgG7i_Ng8q6" at bounding box center [373, 252] width 40 height 11
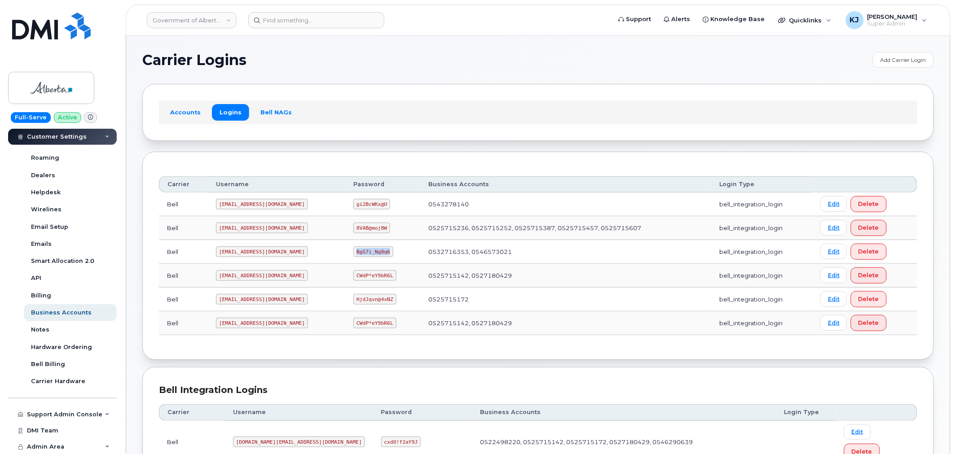
copy code "BgG7i_Ng8q6"
click at [212, 14] on link "Government of Alberta (GOA)" at bounding box center [192, 20] width 90 height 16
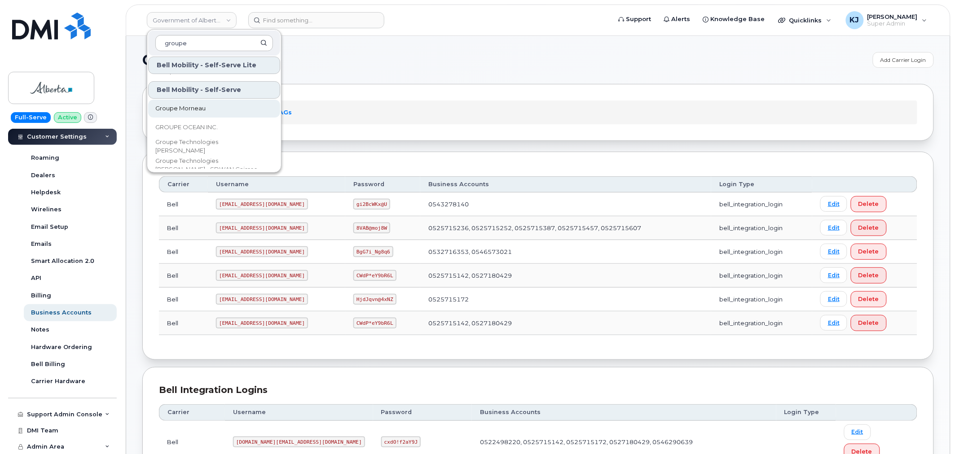
scroll to position [50, 0]
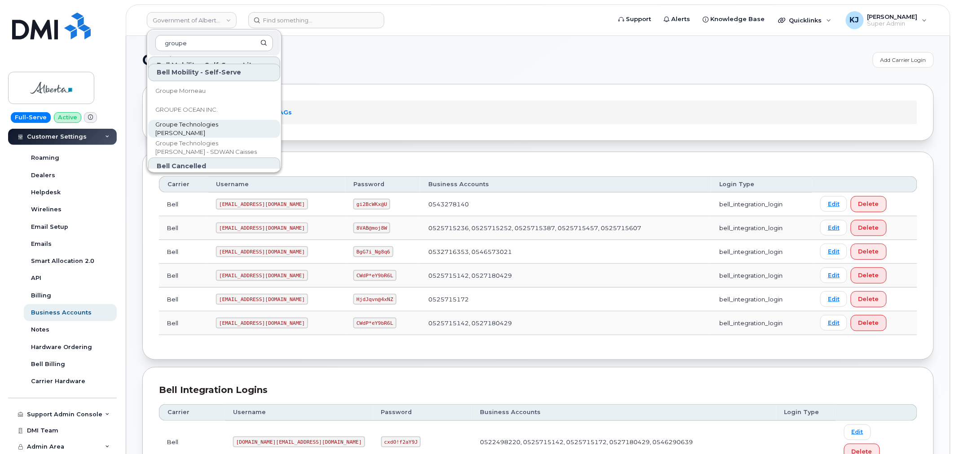
type input "groupe"
click at [228, 131] on span "Groupe Technologies [PERSON_NAME]" at bounding box center [206, 129] width 103 height 18
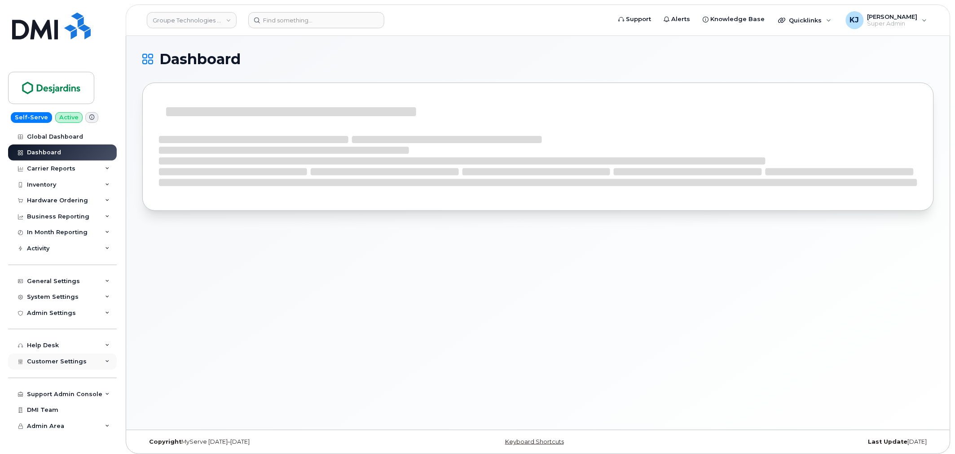
click at [70, 365] on span "Customer Settings" at bounding box center [57, 361] width 60 height 7
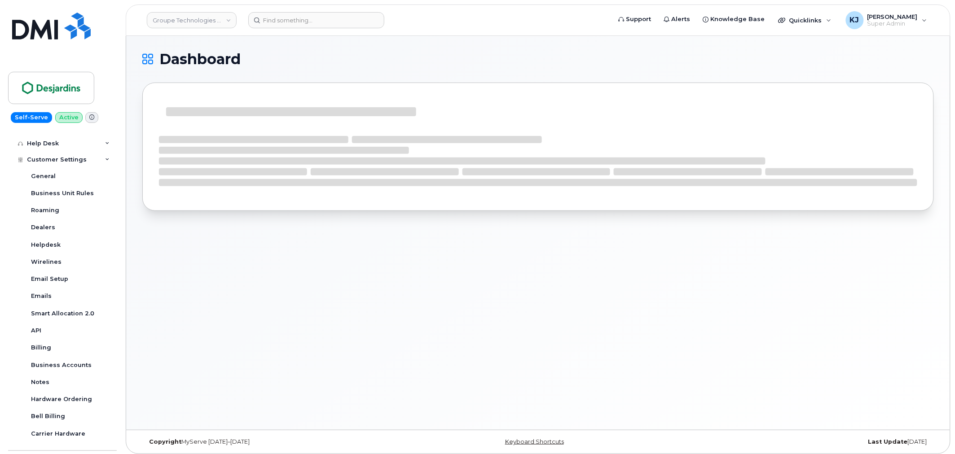
scroll to position [249, 0]
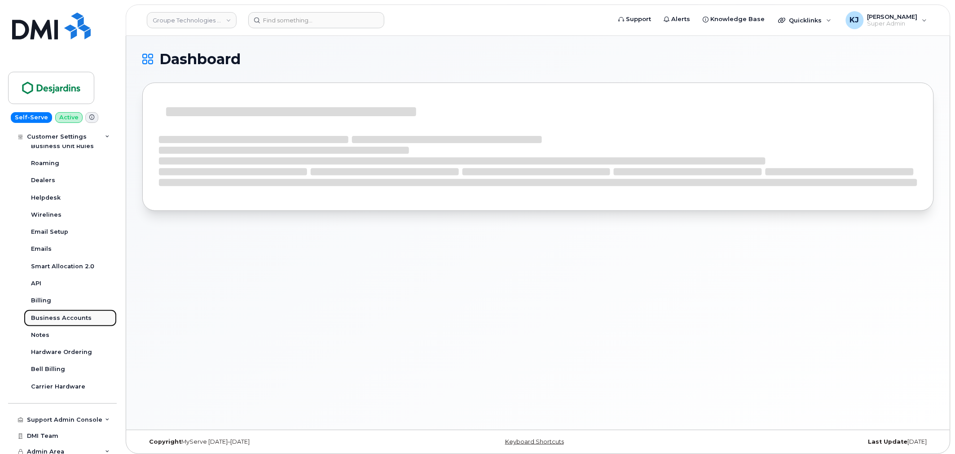
click at [69, 317] on div "Business Accounts" at bounding box center [61, 318] width 61 height 8
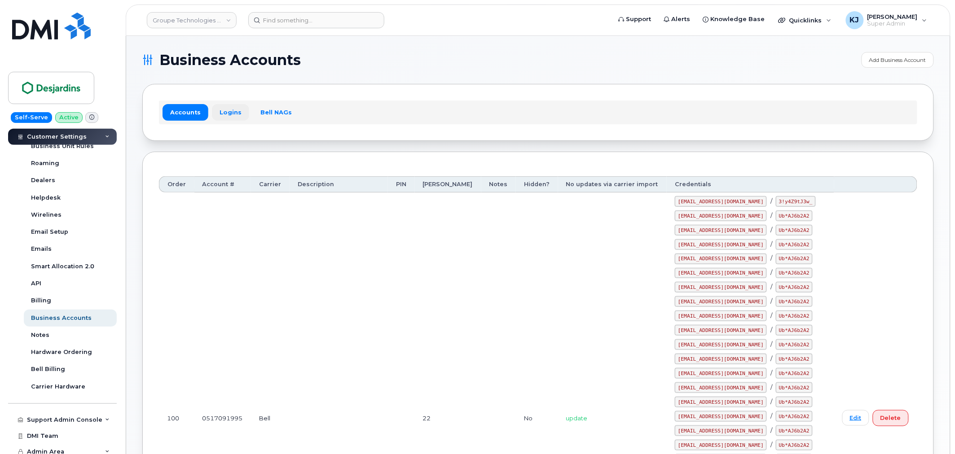
click at [237, 108] on link "Logins" at bounding box center [230, 112] width 37 height 16
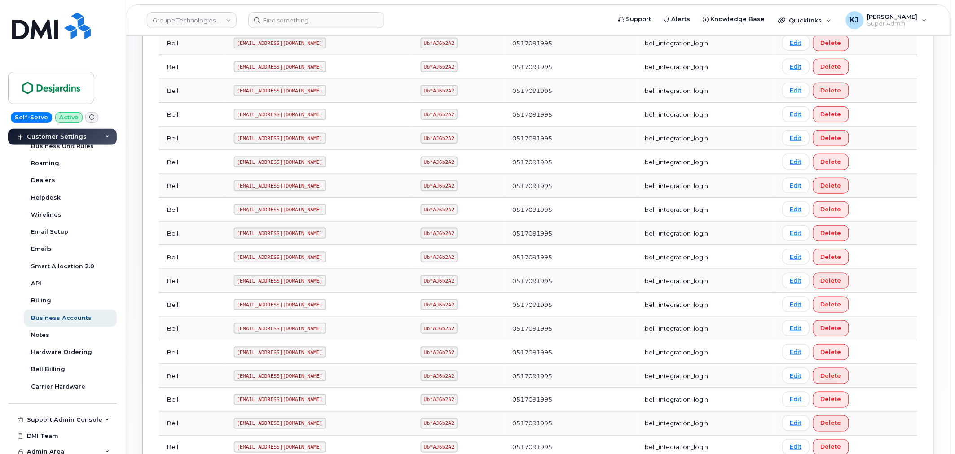
scroll to position [249, 0]
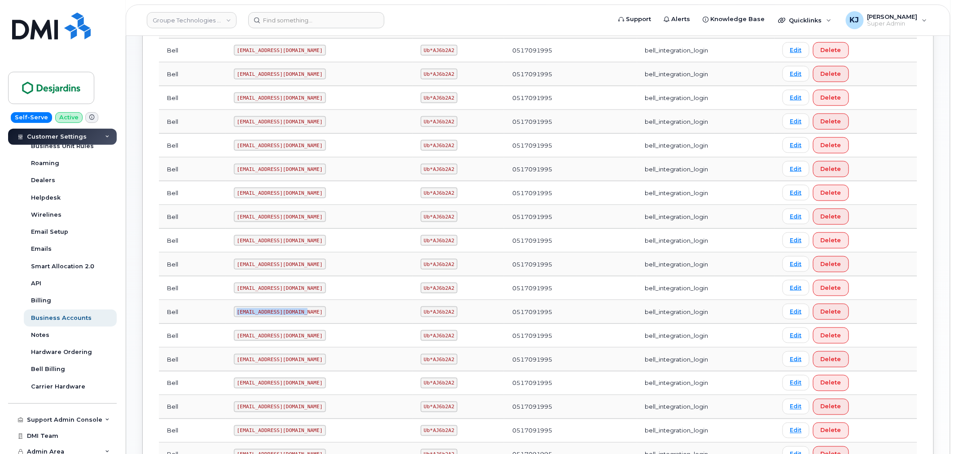
drag, startPoint x: 302, startPoint y: 313, endPoint x: 219, endPoint y: 313, distance: 83.5
click at [219, 313] on tr "Bell [EMAIL_ADDRESS][DOMAIN_NAME] Ub*AJ6b2A2 0517091995 bell_integration_login …" at bounding box center [538, 312] width 758 height 24
copy tr "[EMAIL_ADDRESS][DOMAIN_NAME]"
drag, startPoint x: 403, startPoint y: 313, endPoint x: 431, endPoint y: 317, distance: 28.1
click at [431, 317] on code "Ub*AJ6b2A2" at bounding box center [439, 312] width 37 height 11
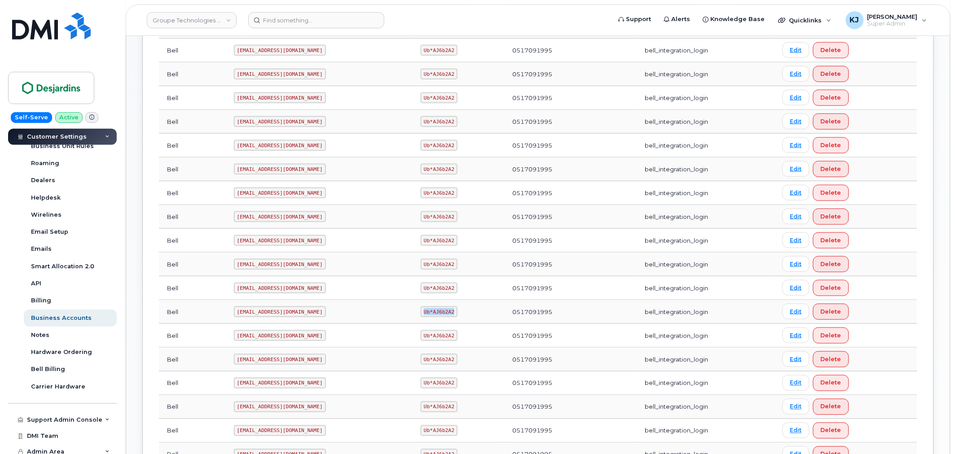
copy code "Ub*AJ6b2A2"
